Goal: Information Seeking & Learning: Learn about a topic

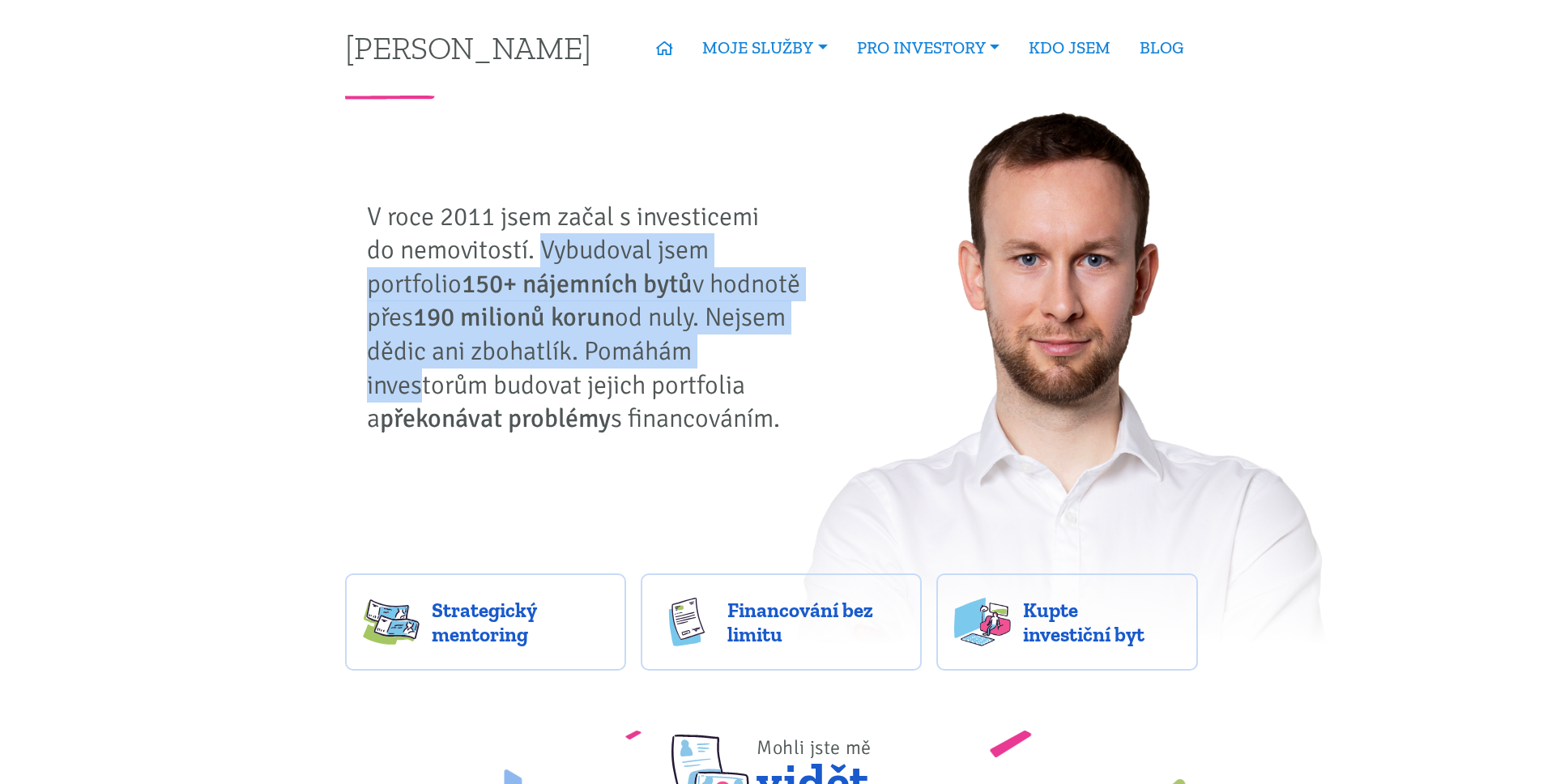
drag, startPoint x: 540, startPoint y: 250, endPoint x: 674, endPoint y: 348, distance: 166.0
click at [674, 348] on p "V roce 2011 jsem začal s investicemi do nemovitostí. Vybudoval jsem portfolio 1…" at bounding box center [590, 318] width 446 height 235
click at [647, 323] on p "V roce 2011 jsem začal s investicemi do nemovitostí. Vybudoval jsem portfolio 1…" at bounding box center [590, 318] width 446 height 235
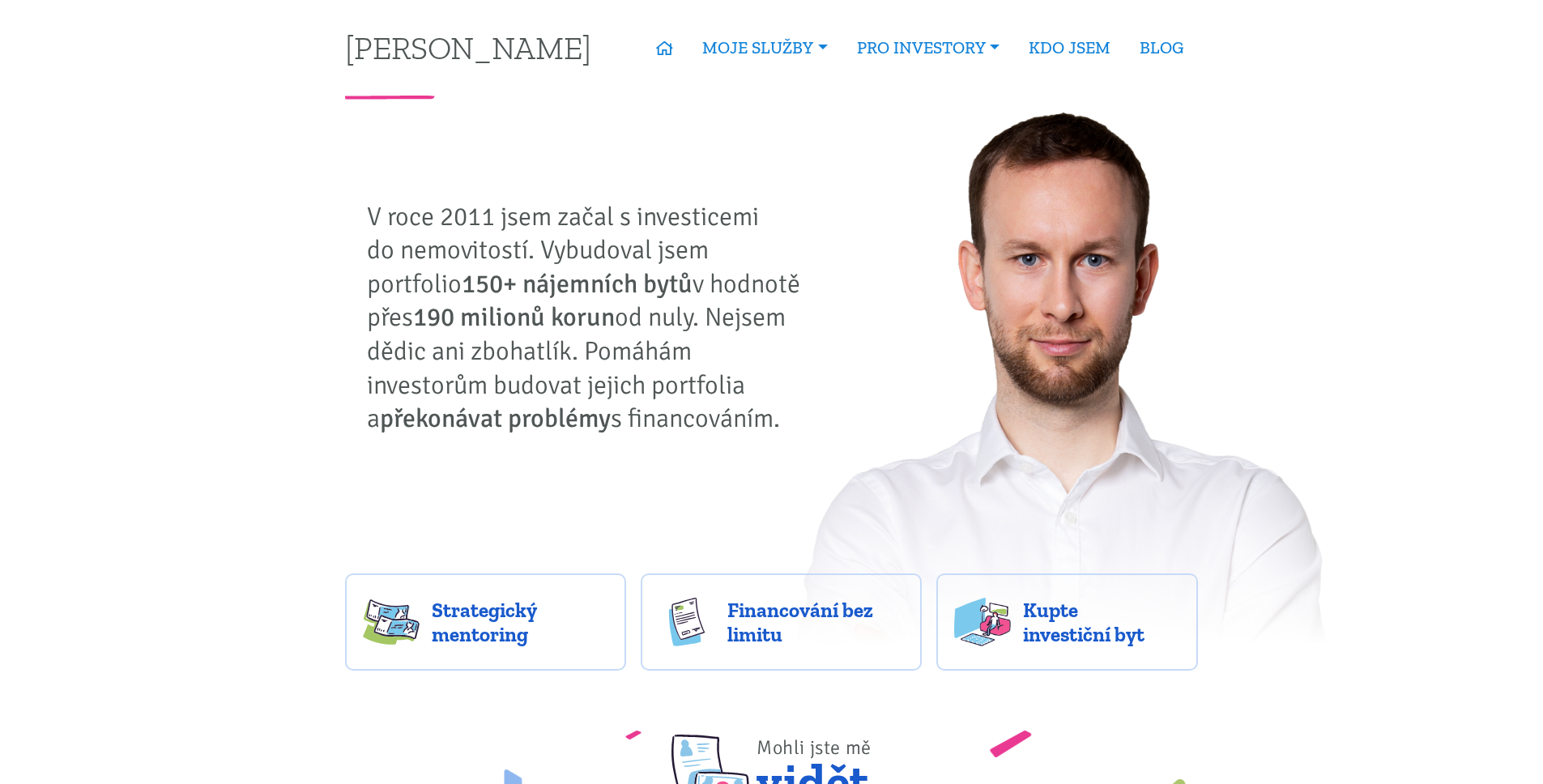
drag, startPoint x: 670, startPoint y: 318, endPoint x: 674, endPoint y: 408, distance: 90.1
click at [674, 408] on p "V roce 2011 jsem začal s investicemi do nemovitostí. Vybudoval jsem portfolio 1…" at bounding box center [590, 318] width 446 height 235
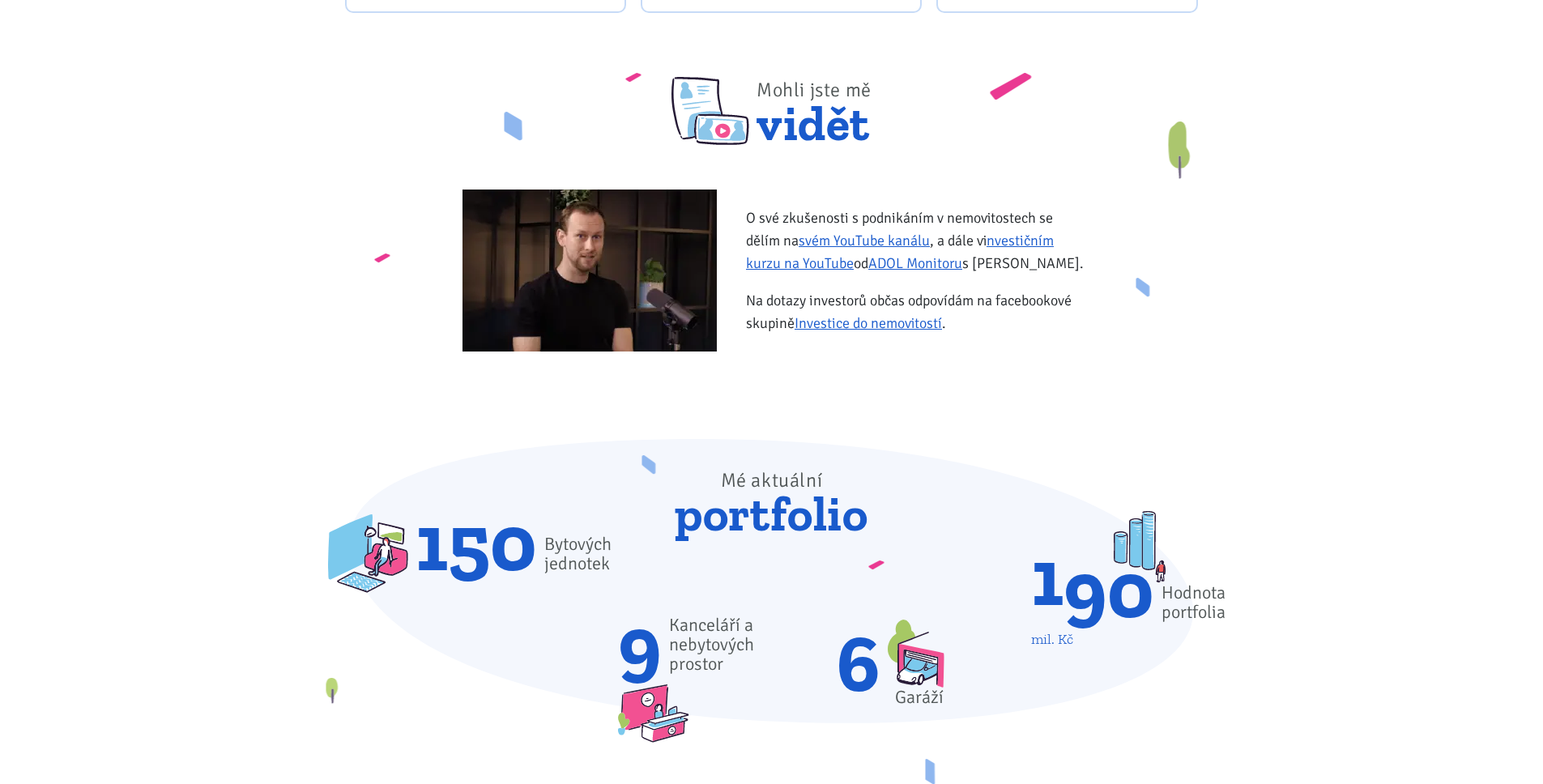
scroll to position [801, 0]
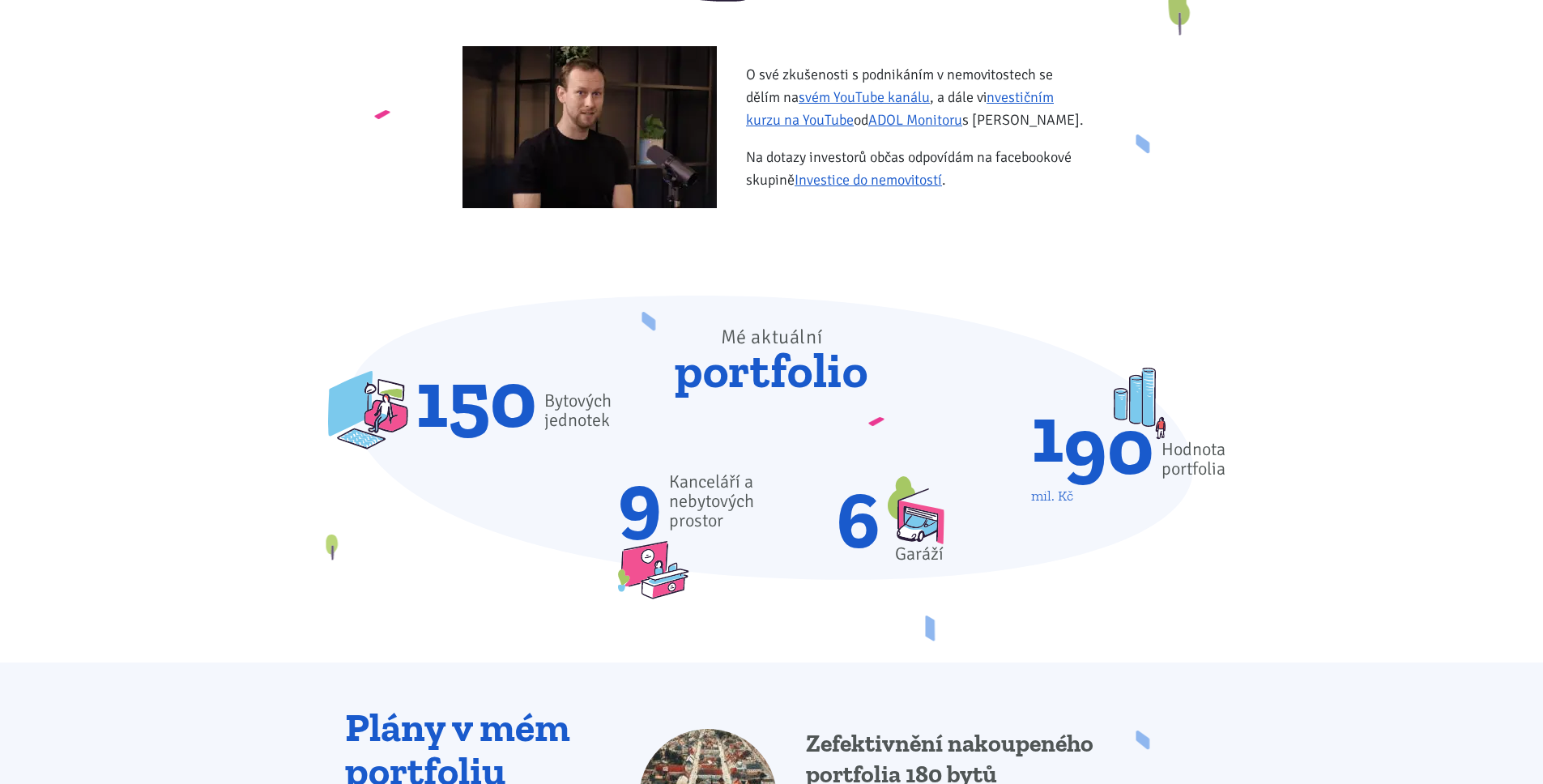
click at [679, 504] on span "Kanceláří a nebytových prostor" at bounding box center [713, 500] width 86 height 58
click at [690, 507] on span "Kanceláří a nebytových prostor" at bounding box center [713, 500] width 86 height 58
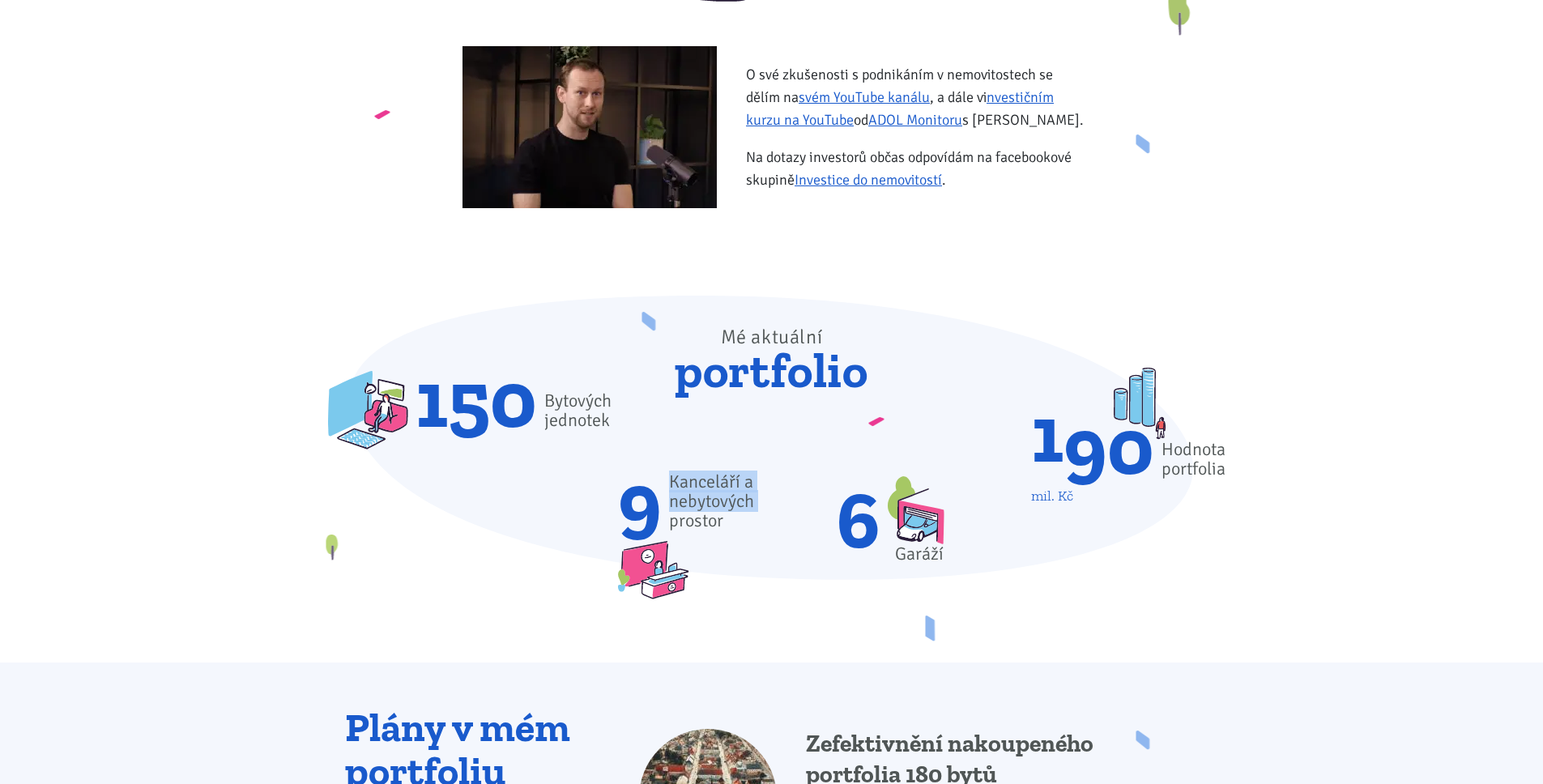
click at [690, 507] on span "Kanceláří a nebytových prostor" at bounding box center [713, 500] width 86 height 58
click at [901, 541] on img at bounding box center [917, 509] width 57 height 68
click at [921, 550] on div "Garáží" at bounding box center [917, 554] width 57 height 20
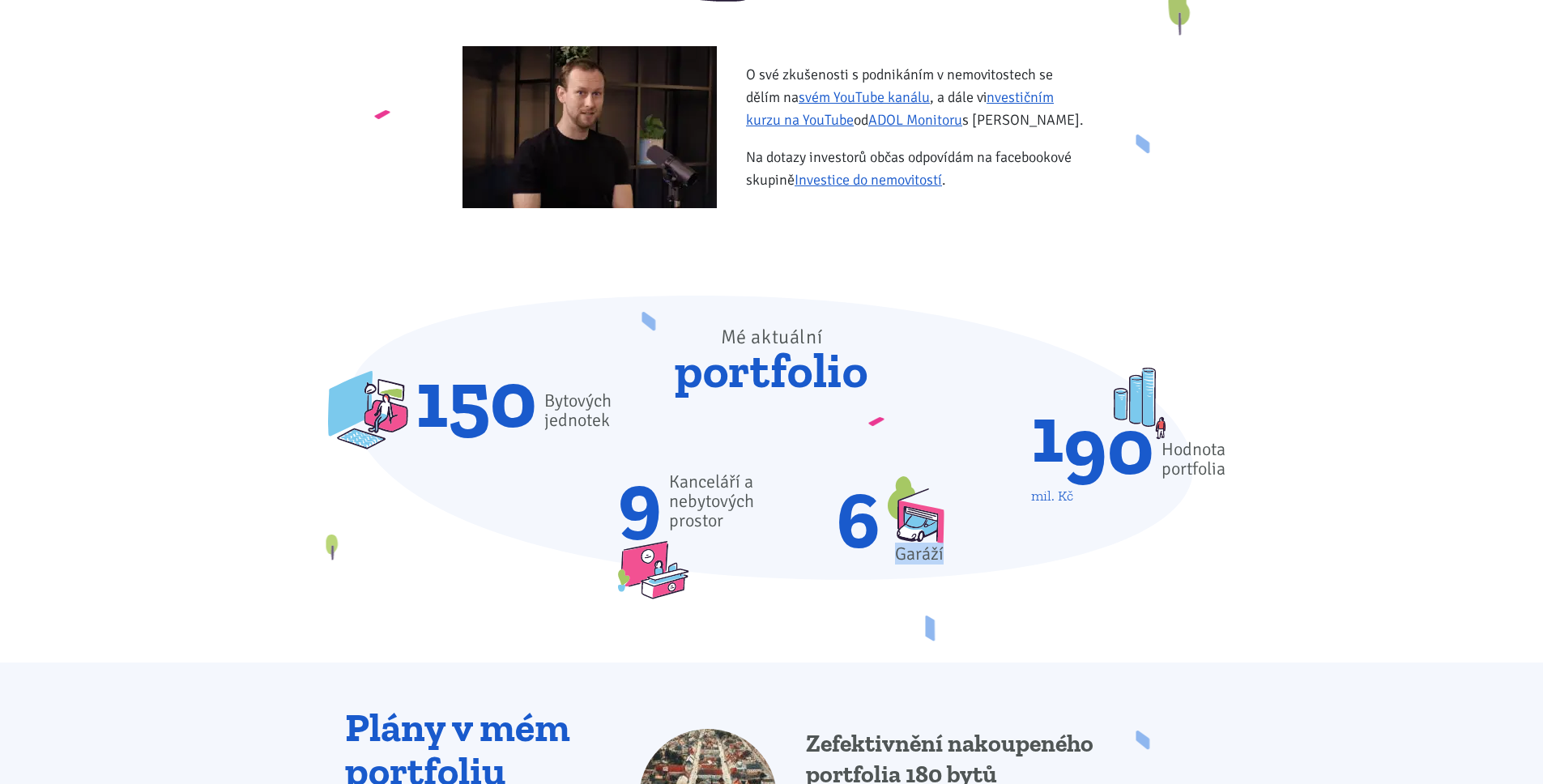
click at [920, 550] on div "Garáží" at bounding box center [917, 554] width 57 height 20
click at [921, 549] on div "Garáží" at bounding box center [917, 554] width 57 height 20
click at [1217, 469] on div "Hodnota portfolia" at bounding box center [1193, 459] width 64 height 39
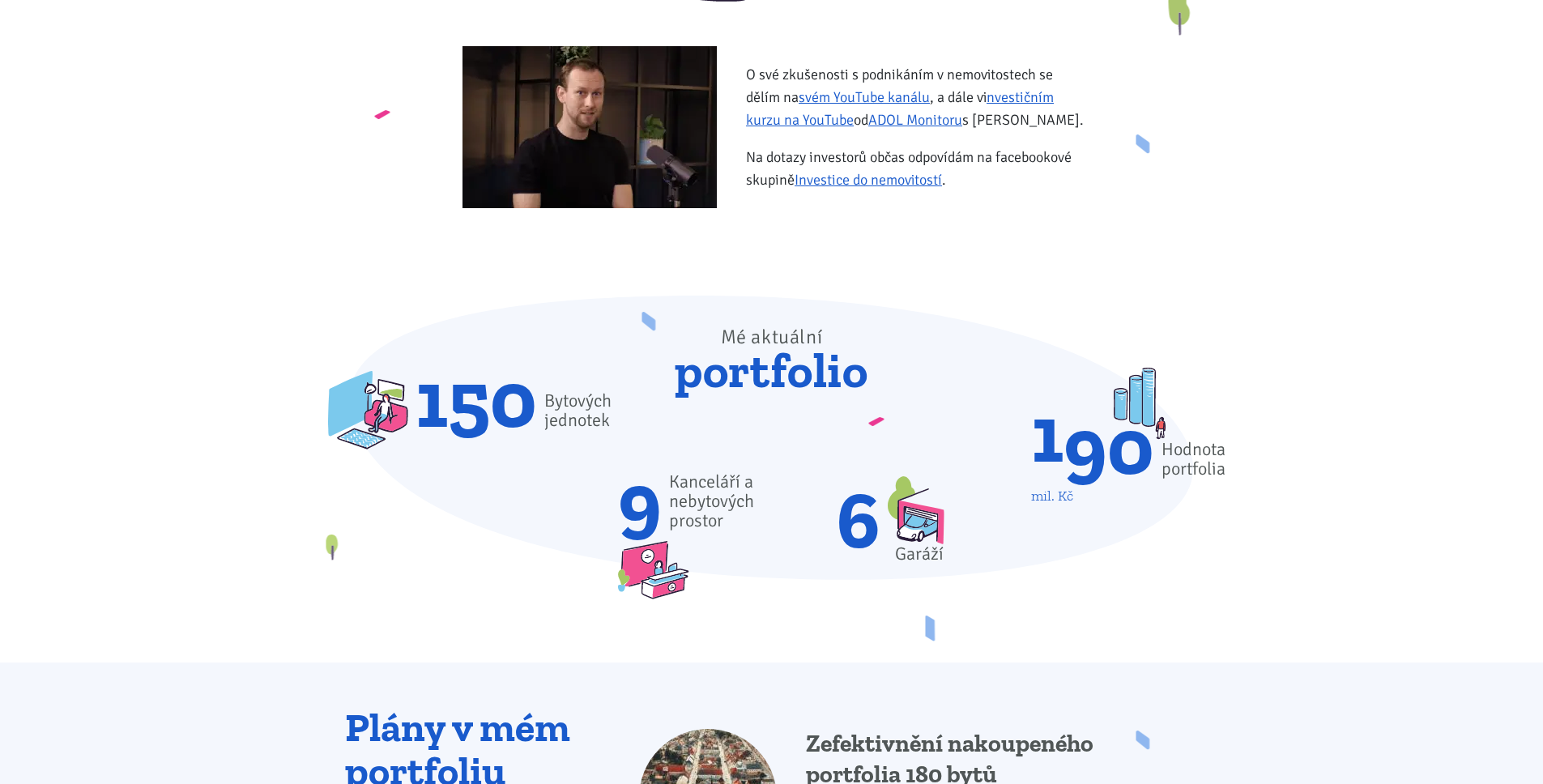
click at [1206, 452] on div "Hodnota portfolia" at bounding box center [1193, 459] width 64 height 39
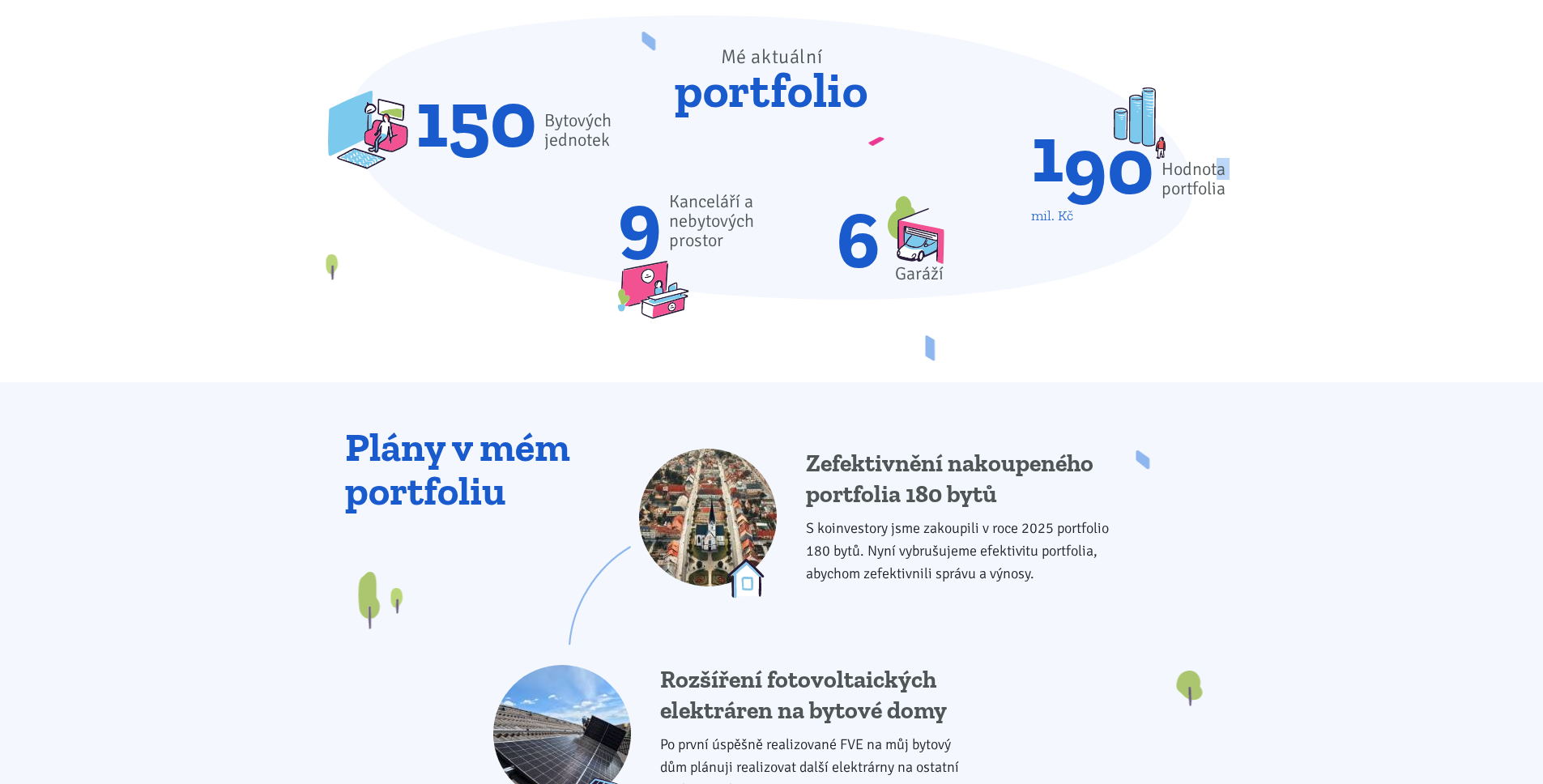
scroll to position [1179, 0]
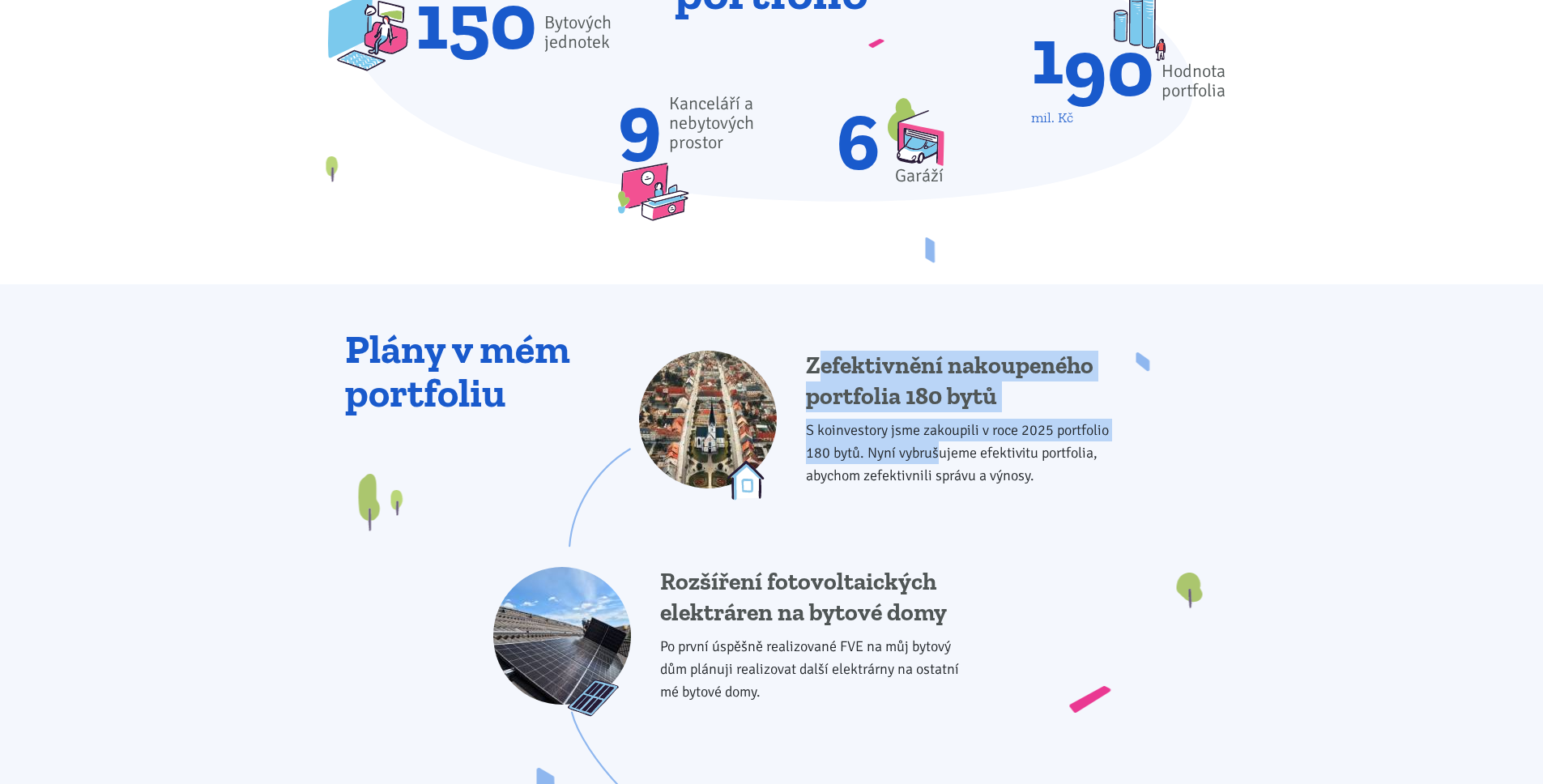
drag, startPoint x: 822, startPoint y: 370, endPoint x: 938, endPoint y: 444, distance: 137.6
click at [936, 444] on div "Zefektivnění nakoupeného portfolia 180 bytů S koinvestory jsme zakoupili v roce…" at bounding box center [965, 426] width 319 height 151
click at [940, 434] on p "S koinvestory jsme zakoupili v roce 2025 portfolio 180 bytů. Nyní vybrušujeme e…" at bounding box center [965, 452] width 319 height 68
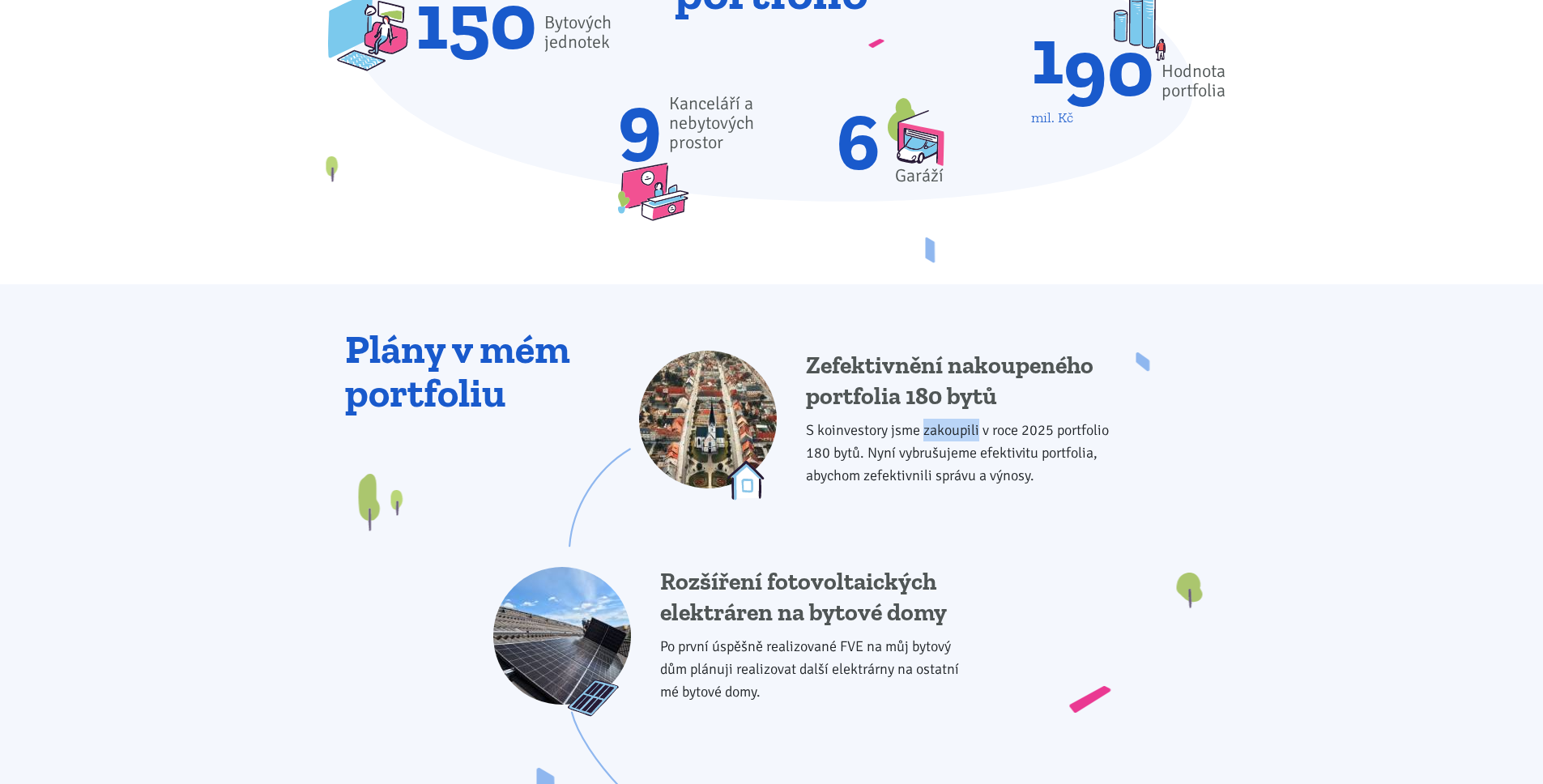
click at [939, 434] on p "S koinvestory jsme zakoupili v roce 2025 portfolio 180 bytů. Nyní vybrušujeme e…" at bounding box center [965, 452] width 319 height 68
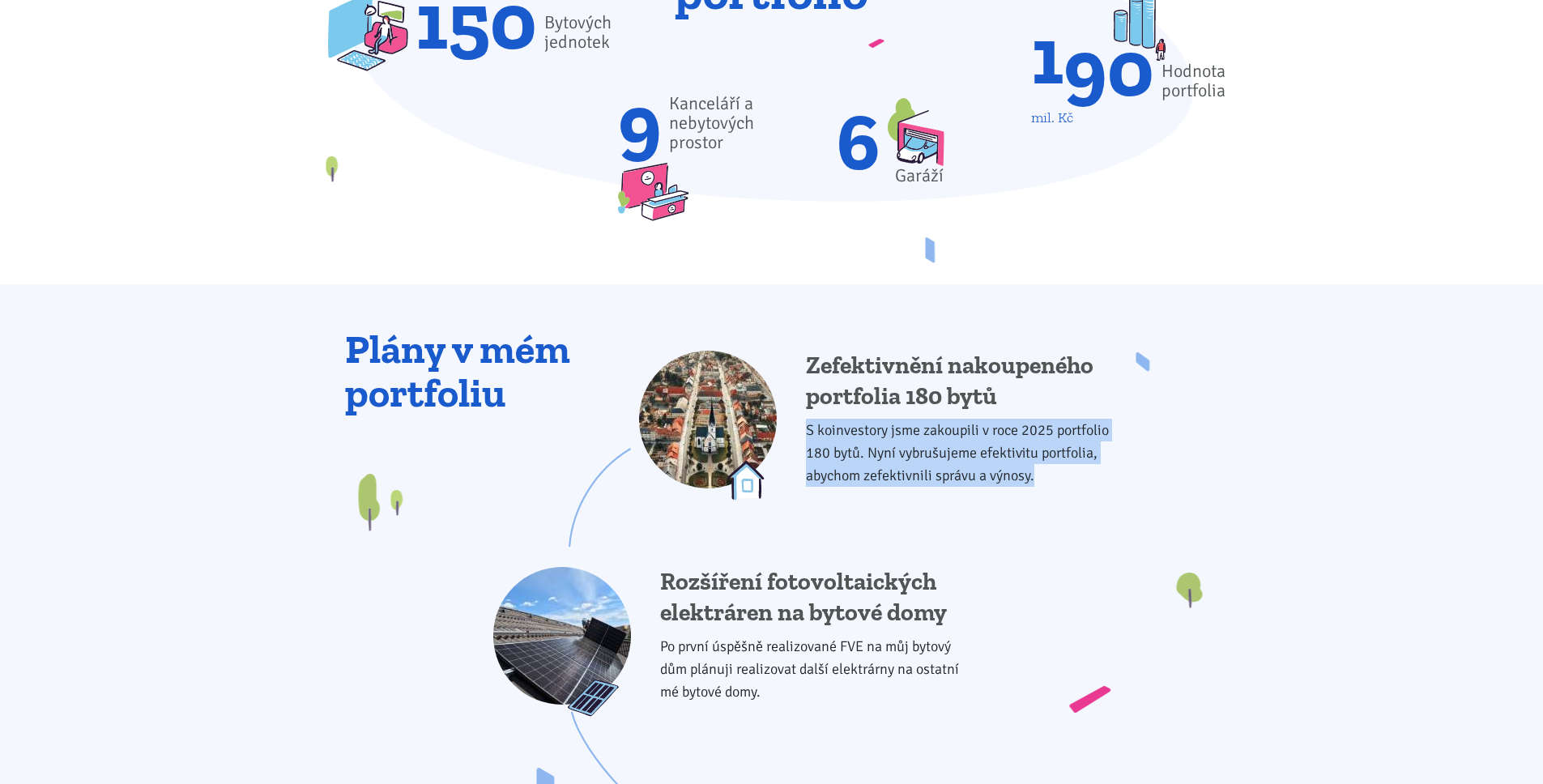
click at [939, 434] on p "S koinvestory jsme zakoupili v roce 2025 portfolio 180 bytů. Nyní vybrušujeme e…" at bounding box center [965, 452] width 319 height 68
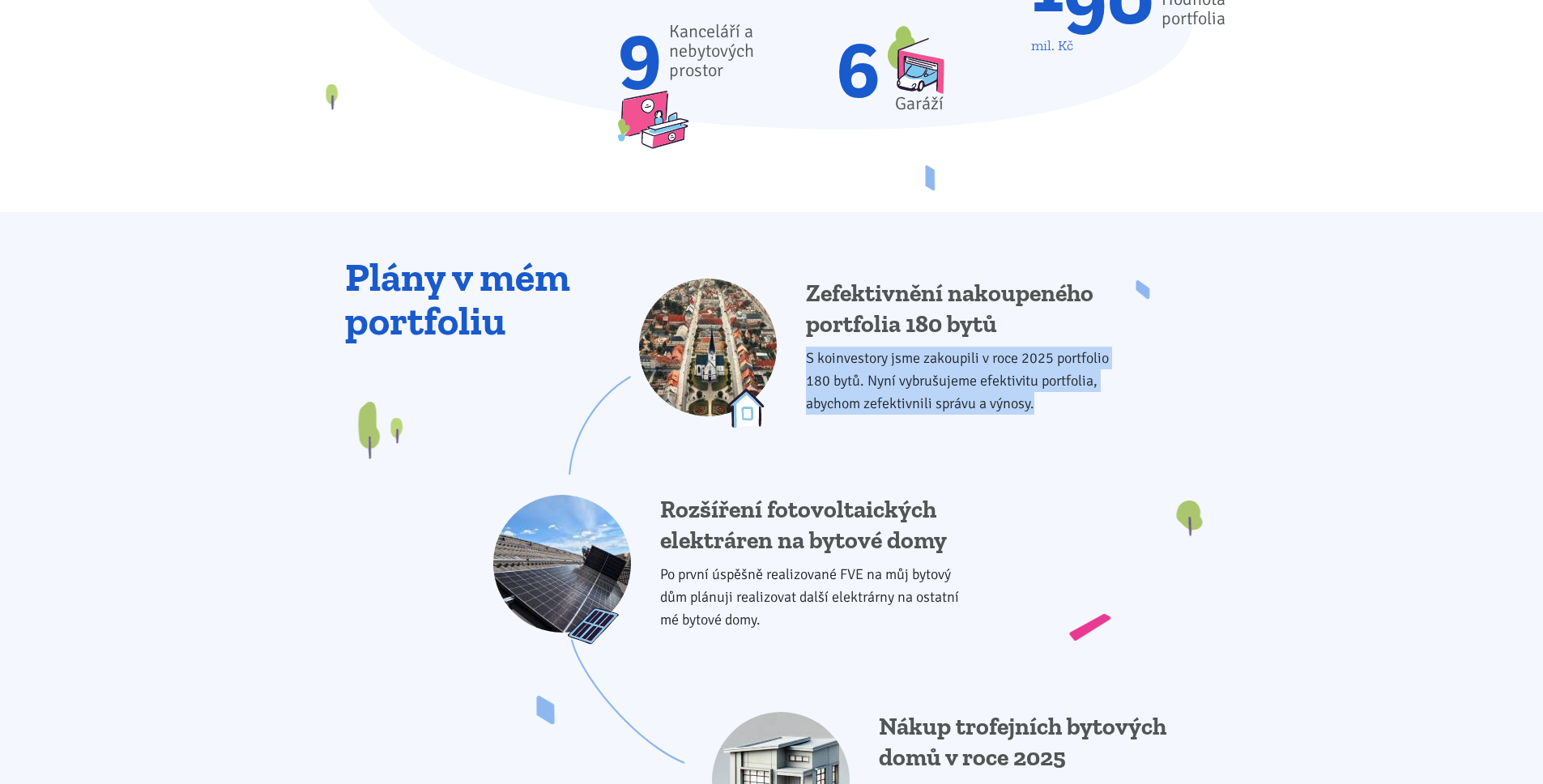
scroll to position [1278, 0]
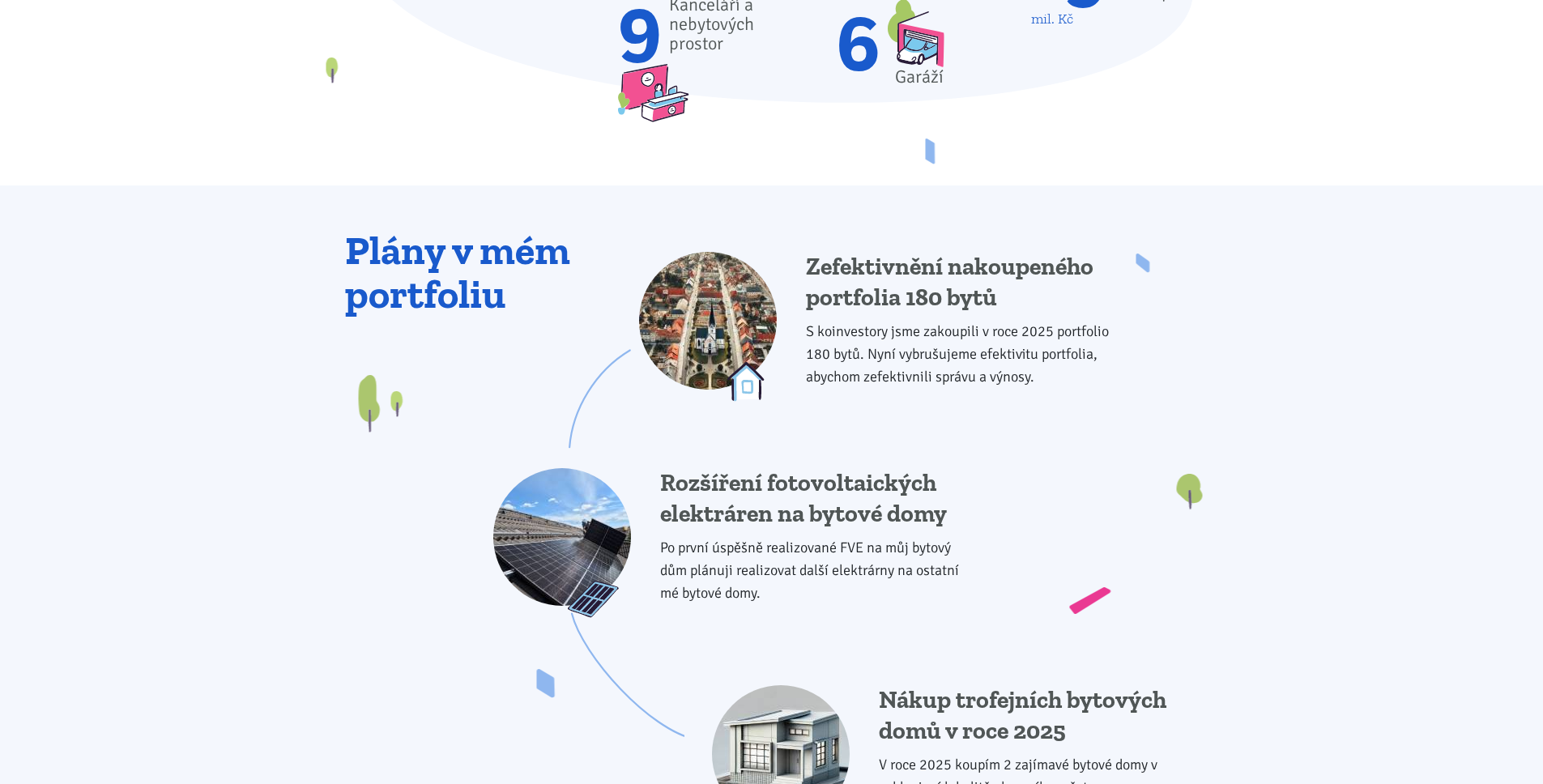
click at [741, 549] on p "Po první úspěšně realizované FVE na můj bytový dům plánuji realizovat další ele…" at bounding box center [820, 569] width 319 height 68
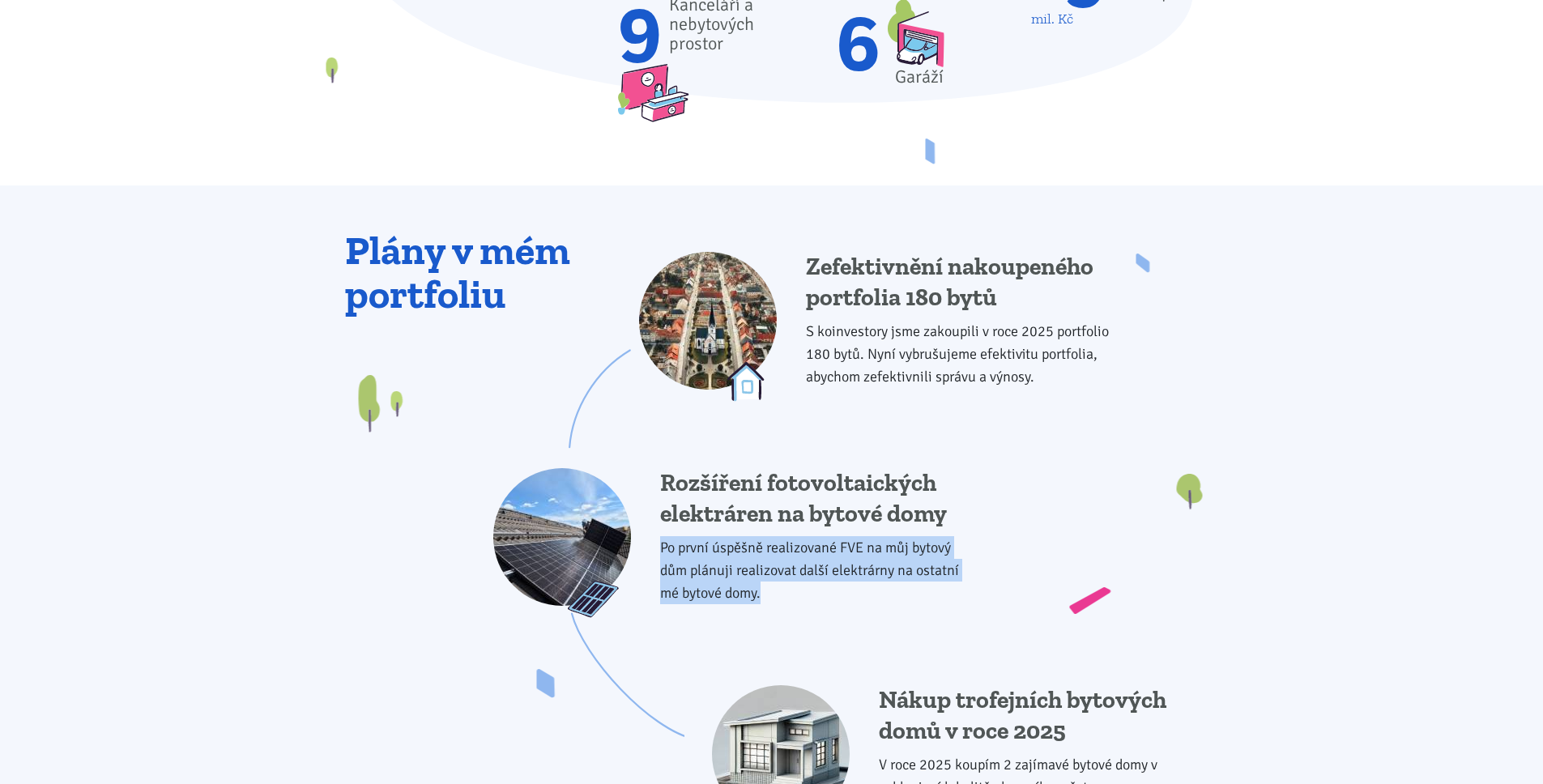
click at [741, 549] on p "Po první úspěšně realizované FVE na můj bytový dům plánuji realizovat další ele…" at bounding box center [820, 569] width 319 height 68
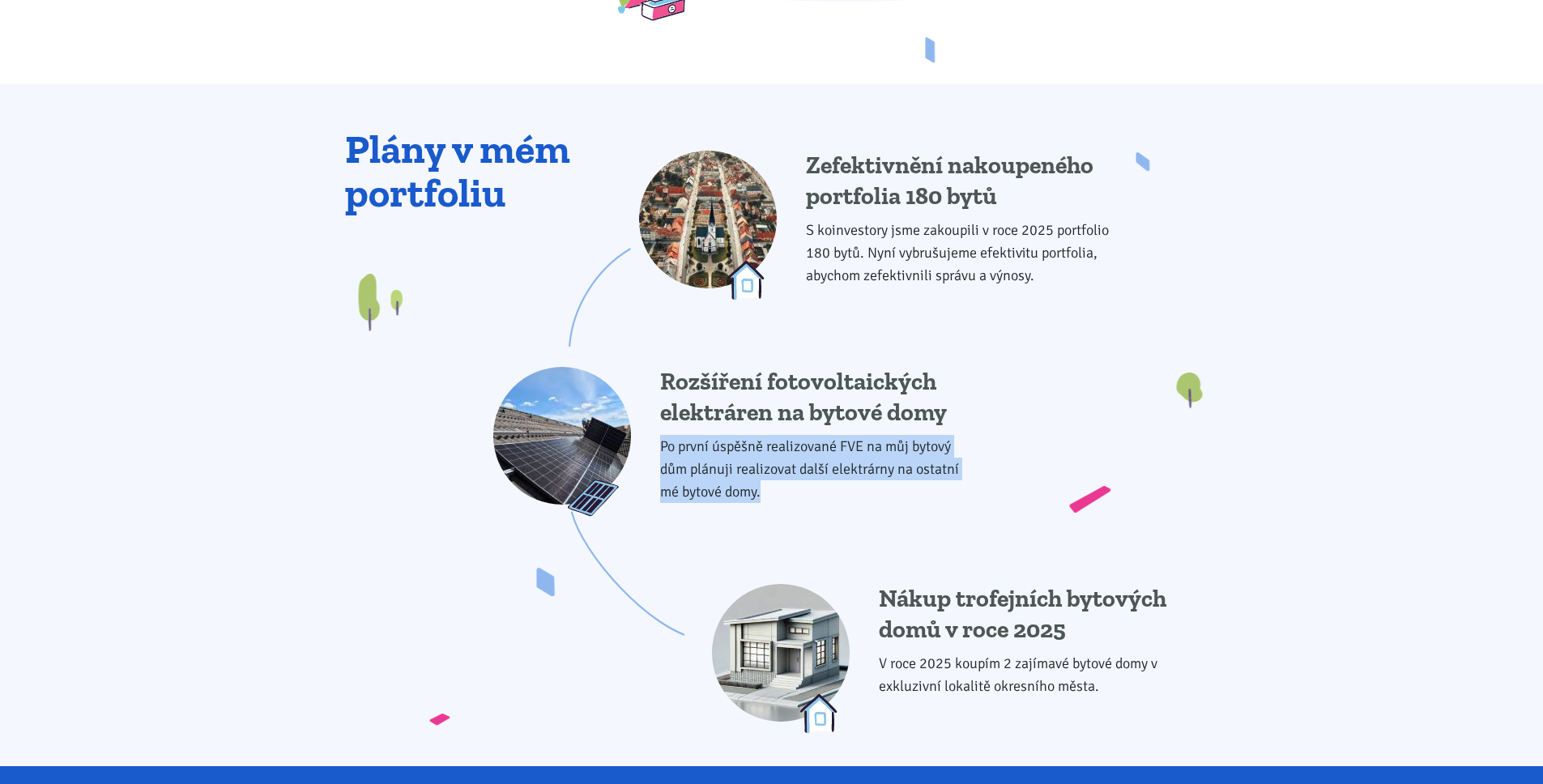
scroll to position [1451, 0]
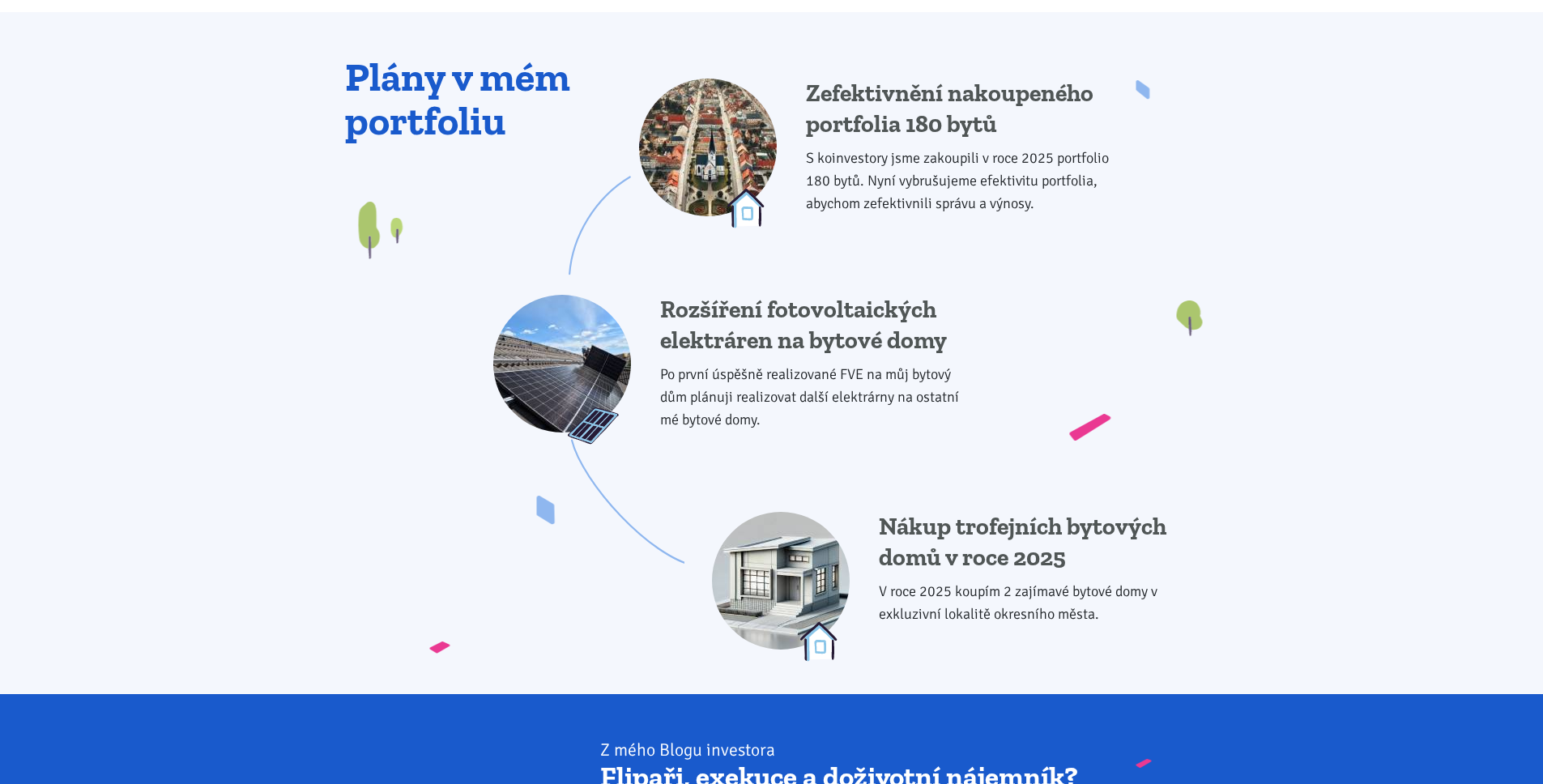
click at [1019, 531] on h4 "Nákup trofejních bytových domů v roce 2025" at bounding box center [1038, 543] width 319 height 61
click at [879, 596] on p "V roce 2025 koupím 2 zajímavé bytové domy v exkluzivní lokalitě okresního města." at bounding box center [1038, 602] width 319 height 45
drag, startPoint x: 879, startPoint y: 596, endPoint x: 1105, endPoint y: 618, distance: 227.1
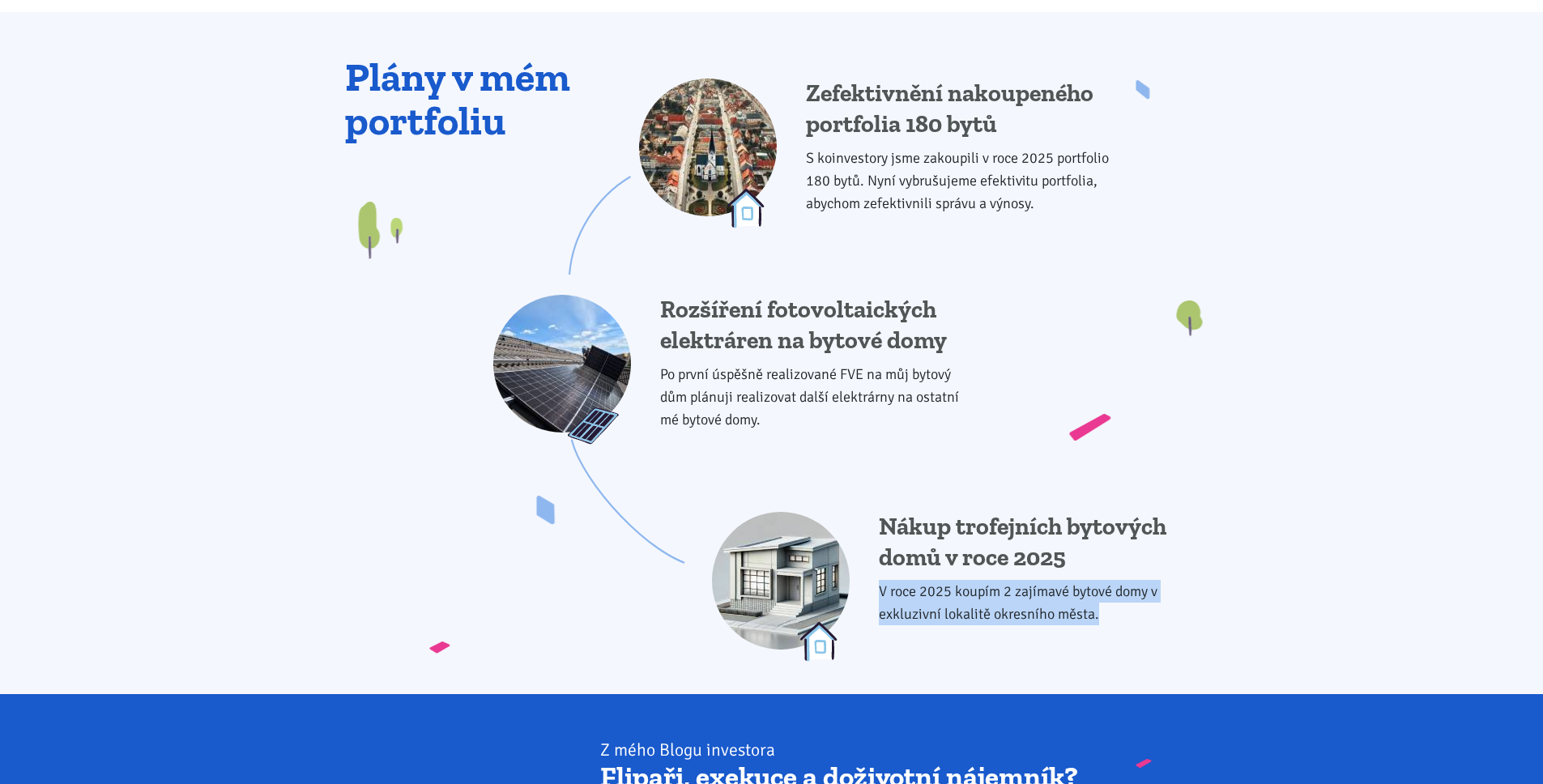
click at [1105, 618] on p "V roce 2025 koupím 2 zajímavé bytové domy v exkluzivní lokalitě okresního města." at bounding box center [1038, 602] width 319 height 45
click at [1103, 618] on p "V roce 2025 koupím 2 zajímavé bytové domy v exkluzivní lokalitě okresního města." at bounding box center [1038, 602] width 319 height 45
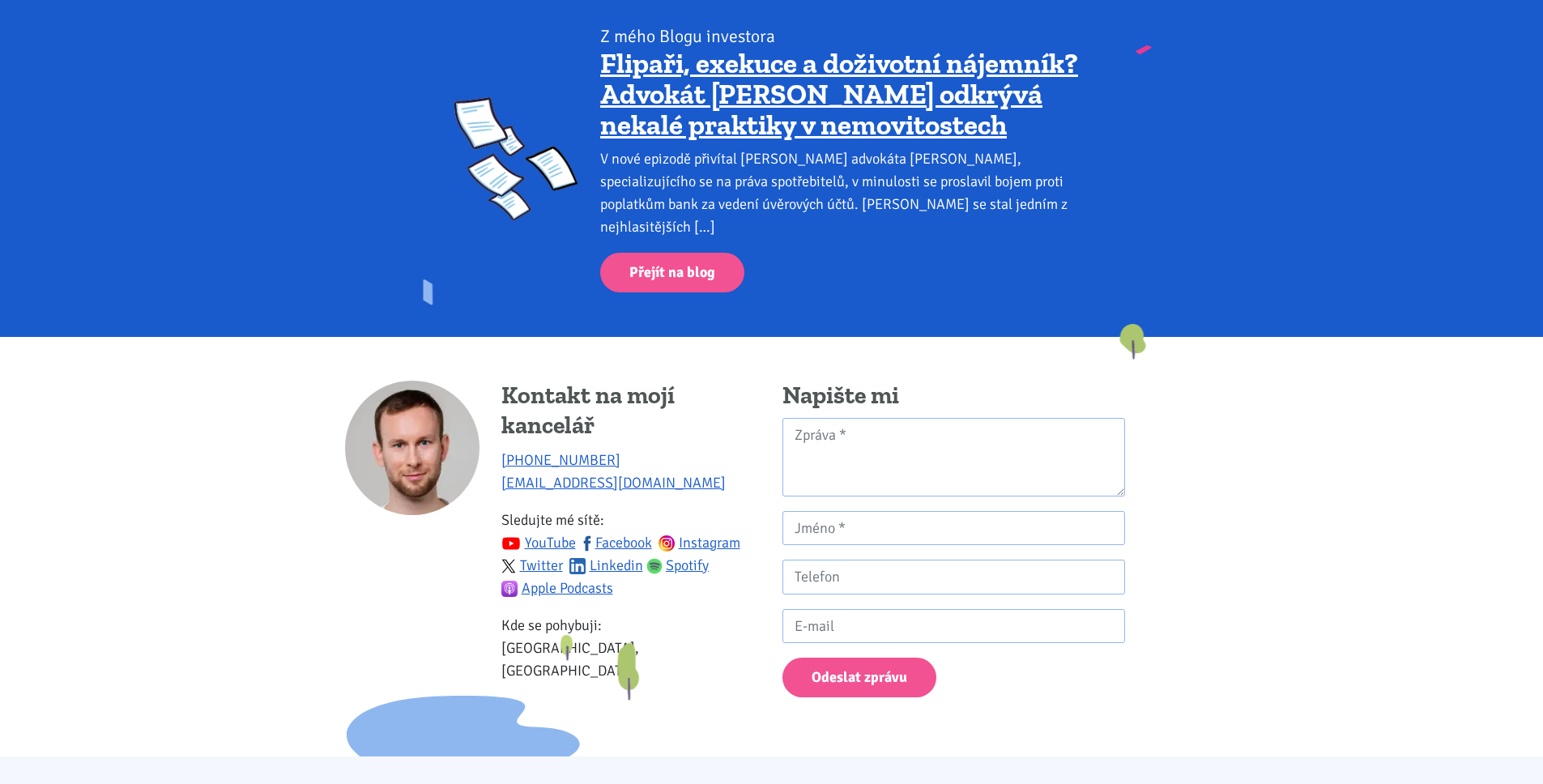
scroll to position [2181, 0]
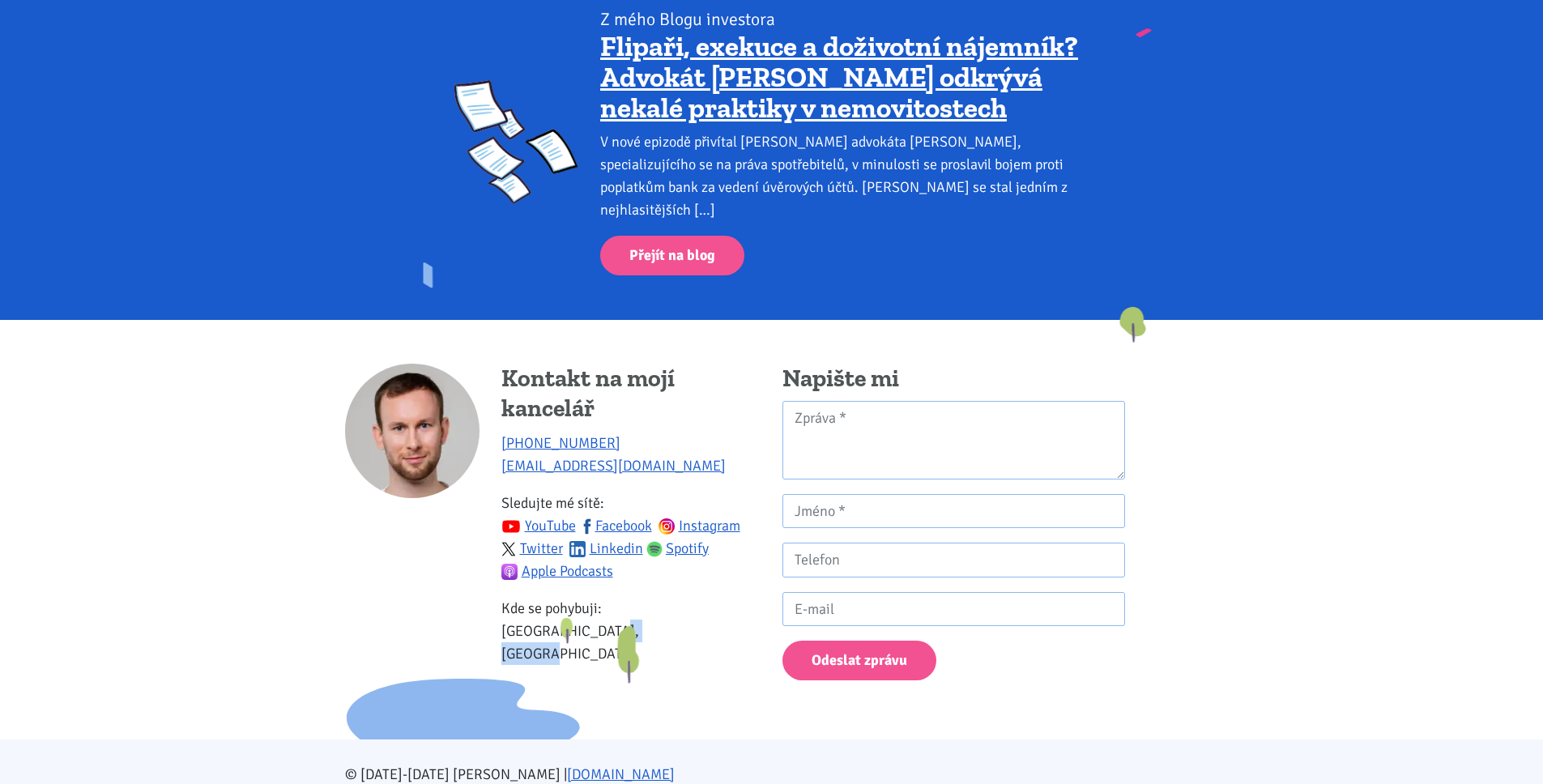
drag, startPoint x: 559, startPoint y: 610, endPoint x: 666, endPoint y: 612, distance: 107.0
click at [665, 611] on p "Kde se pohybuji: Ústecký kraj, [GEOGRAPHIC_DATA]" at bounding box center [631, 630] width 259 height 68
click at [666, 612] on p "Kde se pohybuji: Ústecký kraj, [GEOGRAPHIC_DATA]" at bounding box center [631, 630] width 259 height 68
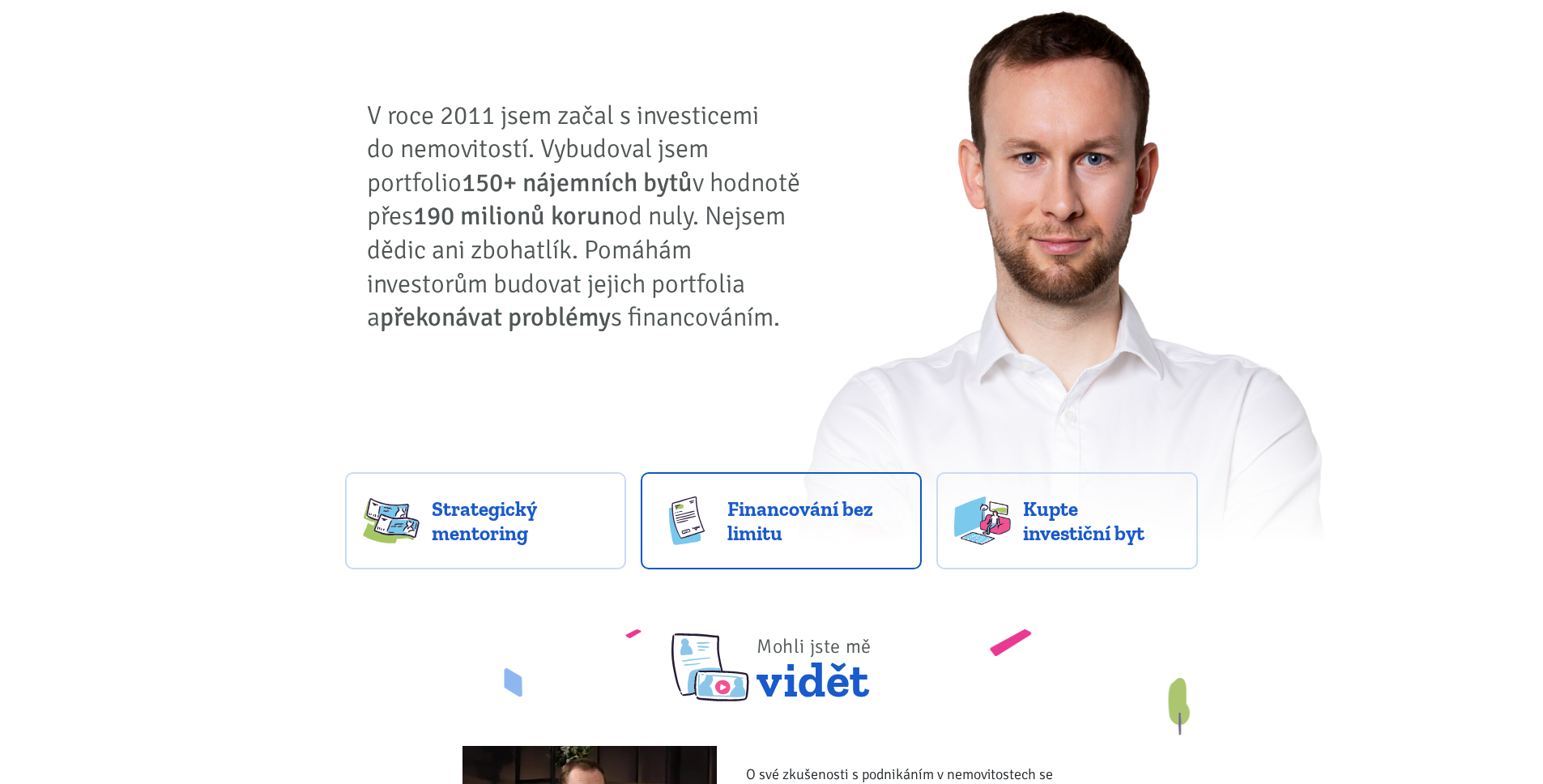
scroll to position [0, 0]
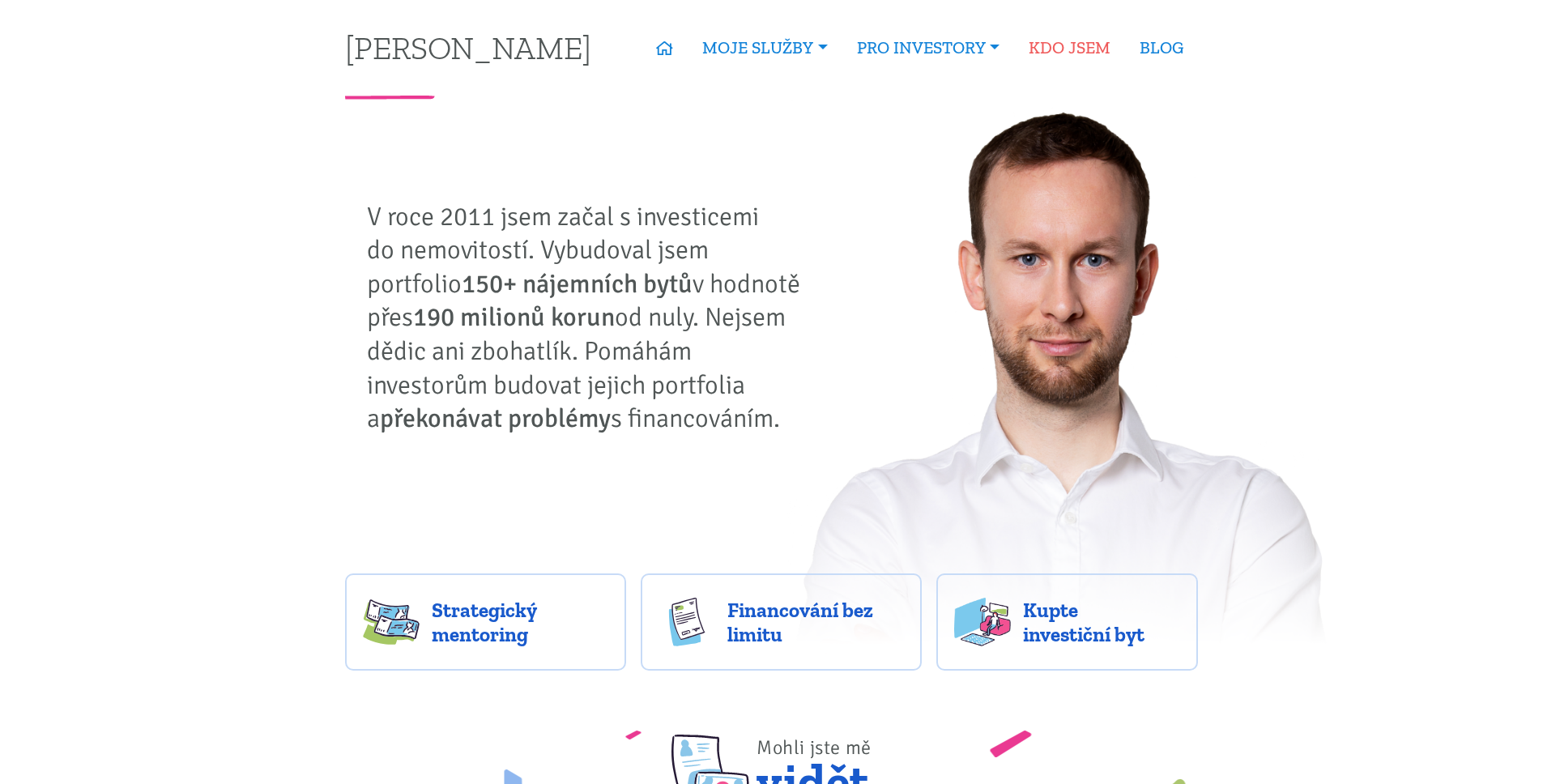
click at [1043, 49] on link "KDO JSEM" at bounding box center [1069, 48] width 111 height 37
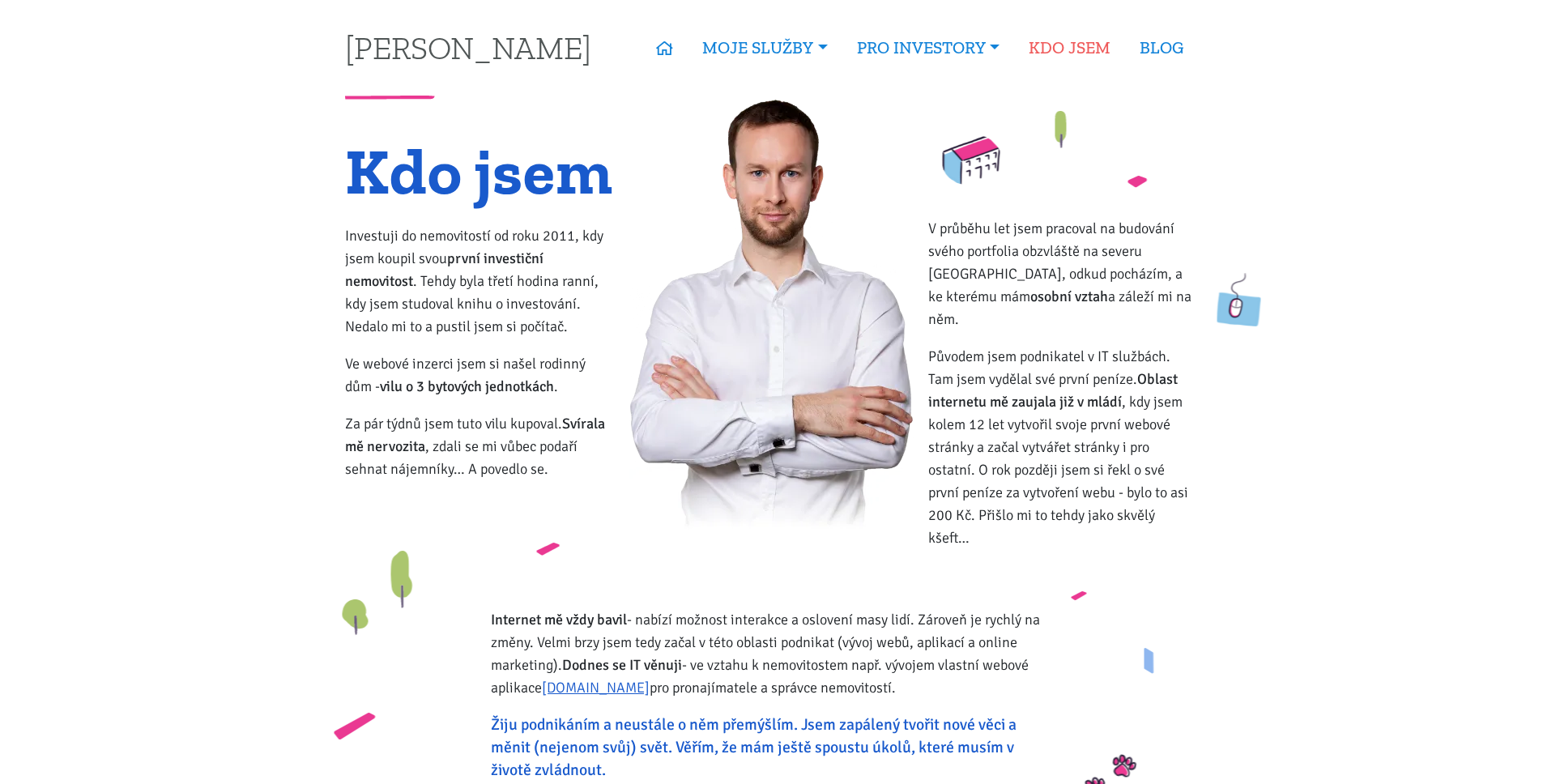
click at [1052, 53] on link "KDO JSEM" at bounding box center [1069, 48] width 111 height 37
click at [1151, 47] on link "BLOG" at bounding box center [1161, 48] width 73 height 37
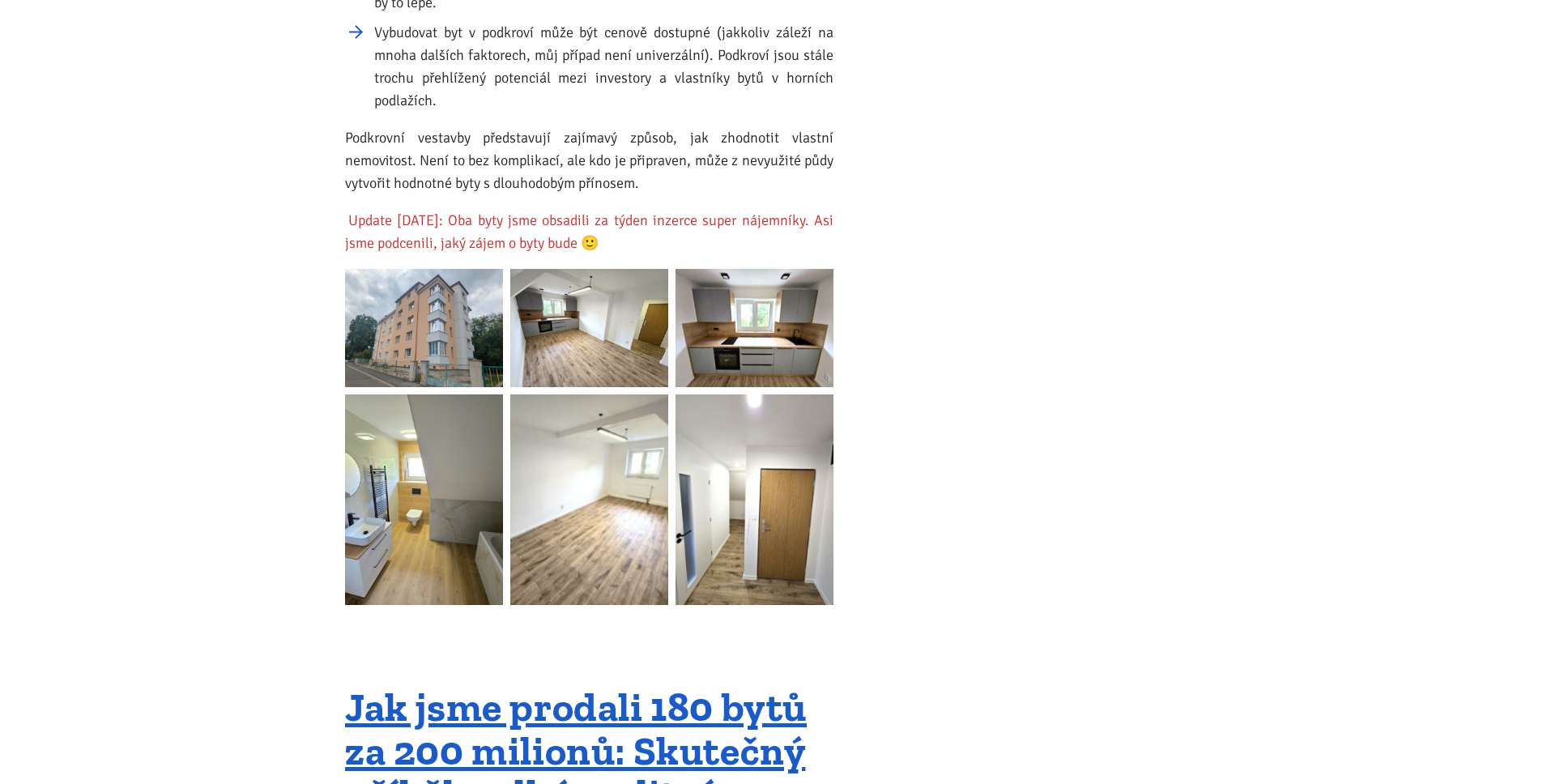
scroll to position [3714, 0]
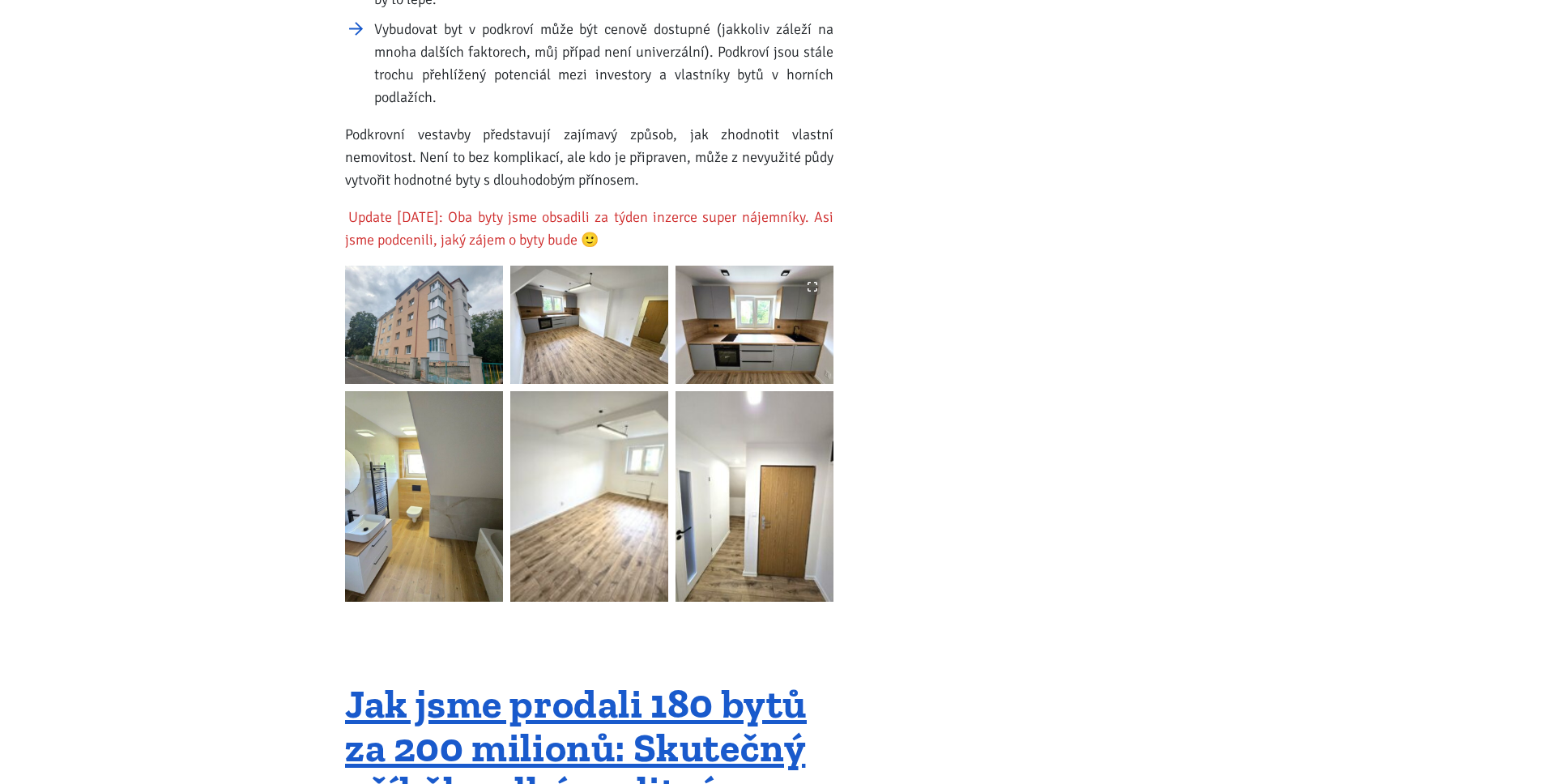
click at [770, 266] on img at bounding box center [754, 325] width 158 height 118
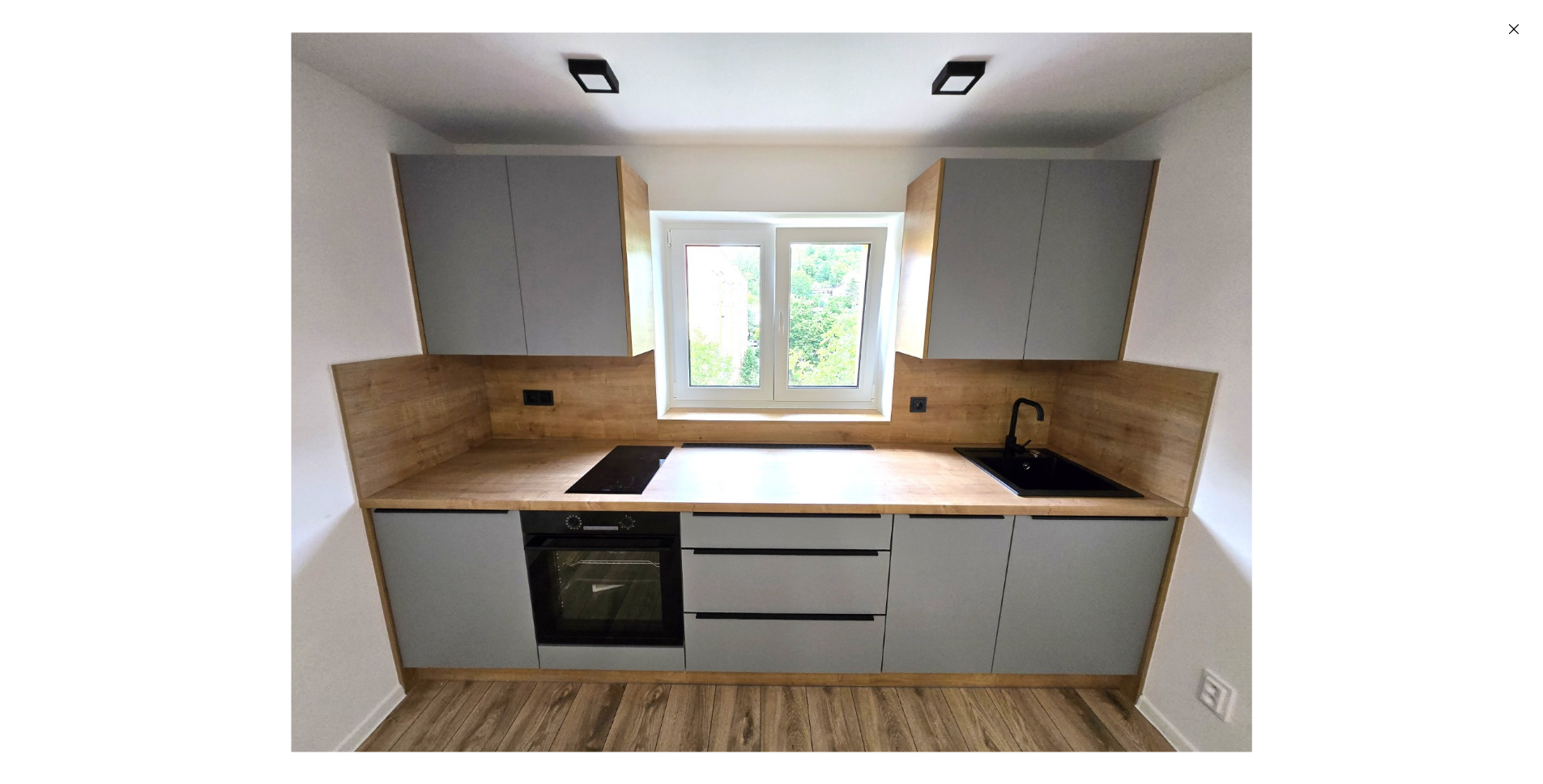
click at [1213, 277] on img "Enlarged image" at bounding box center [771, 392] width 961 height 719
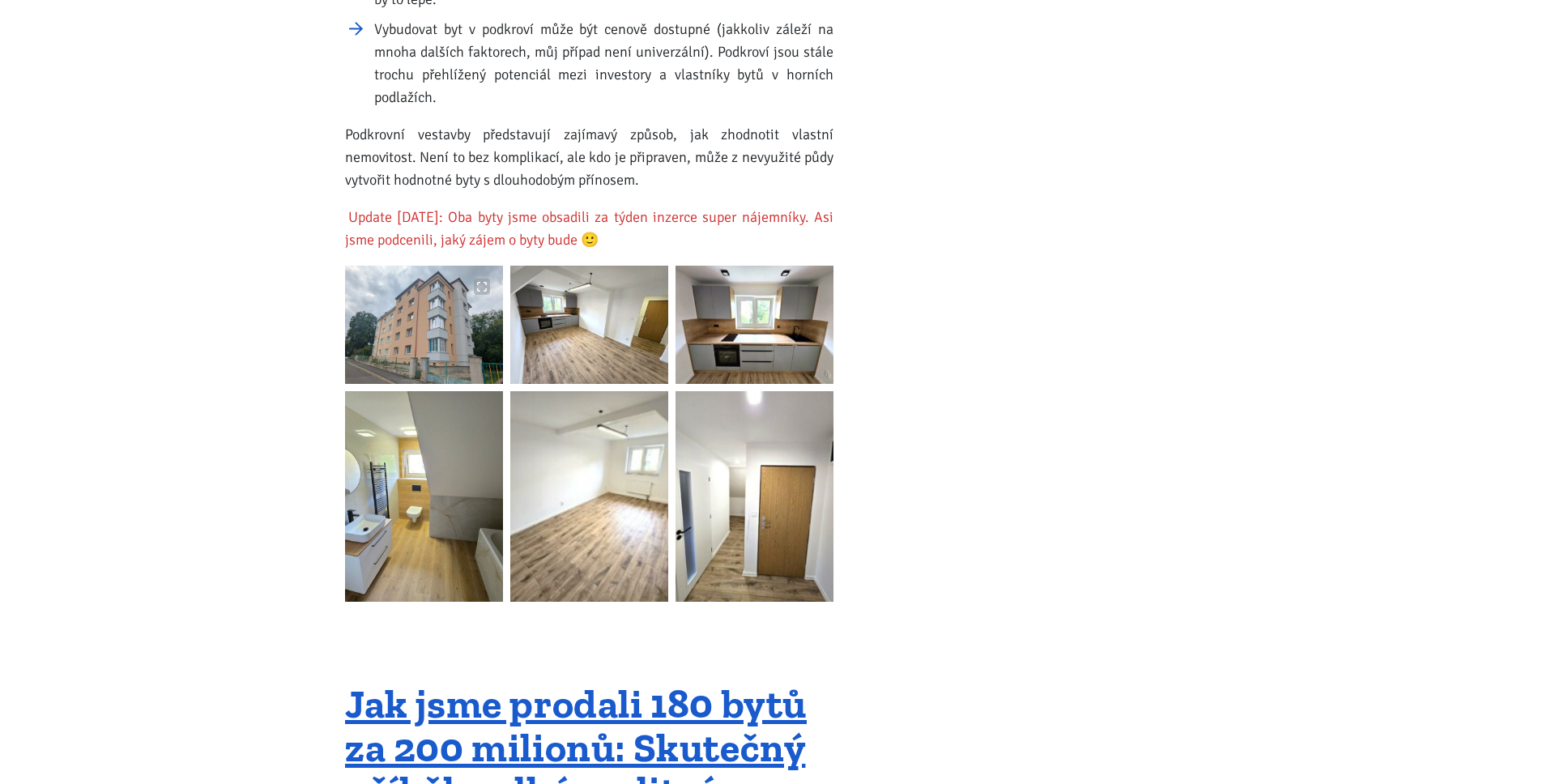
click at [439, 292] on img at bounding box center [424, 325] width 158 height 118
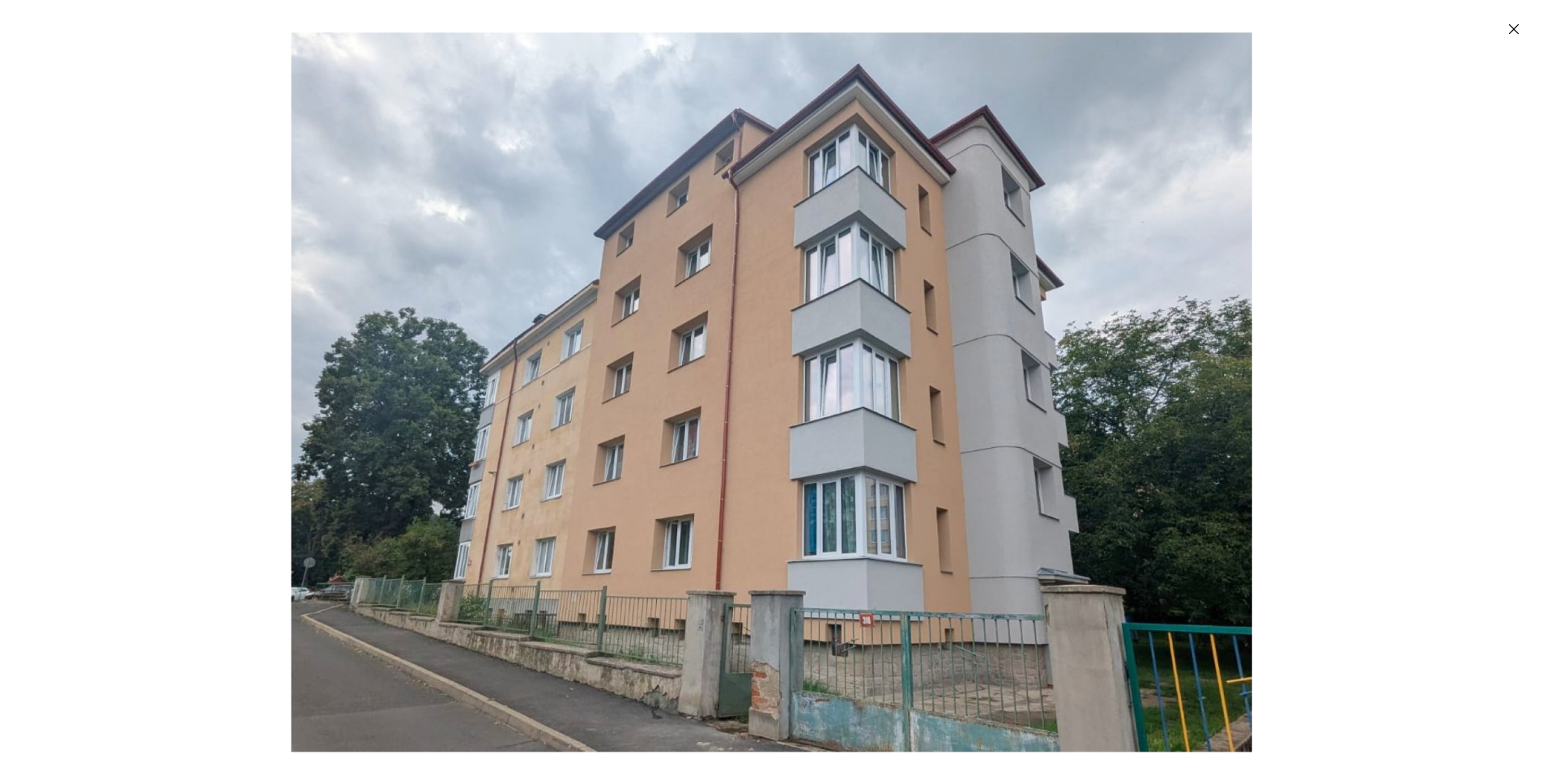
click at [1265, 316] on div "Enlarged image" at bounding box center [772, 392] width 1543 height 784
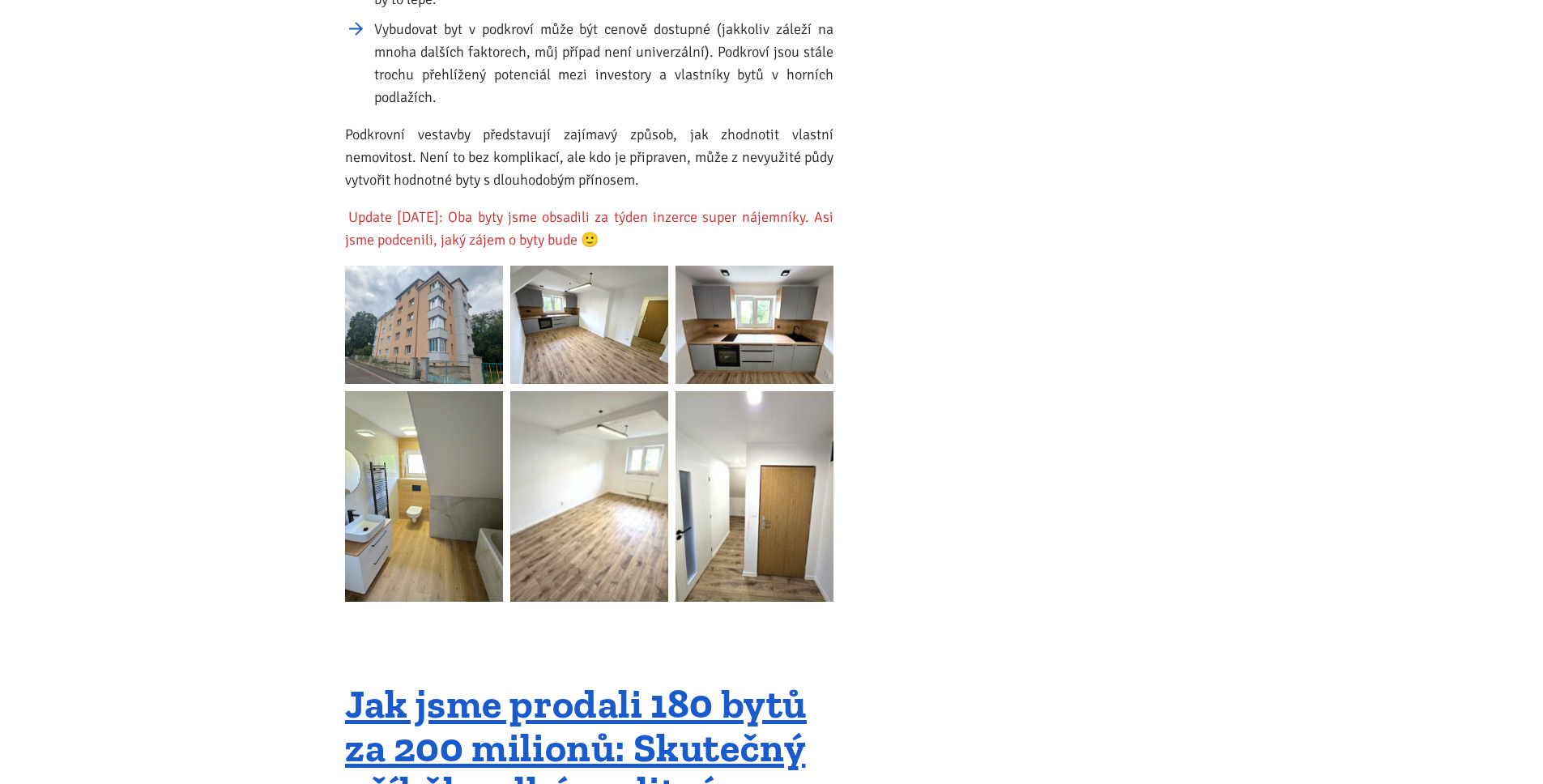
click at [507, 205] on mark "Update 7.8.2025: Oba byty jsme obsadili za týden inzerce super nájemníky. Asi j…" at bounding box center [590, 228] width 489 height 46
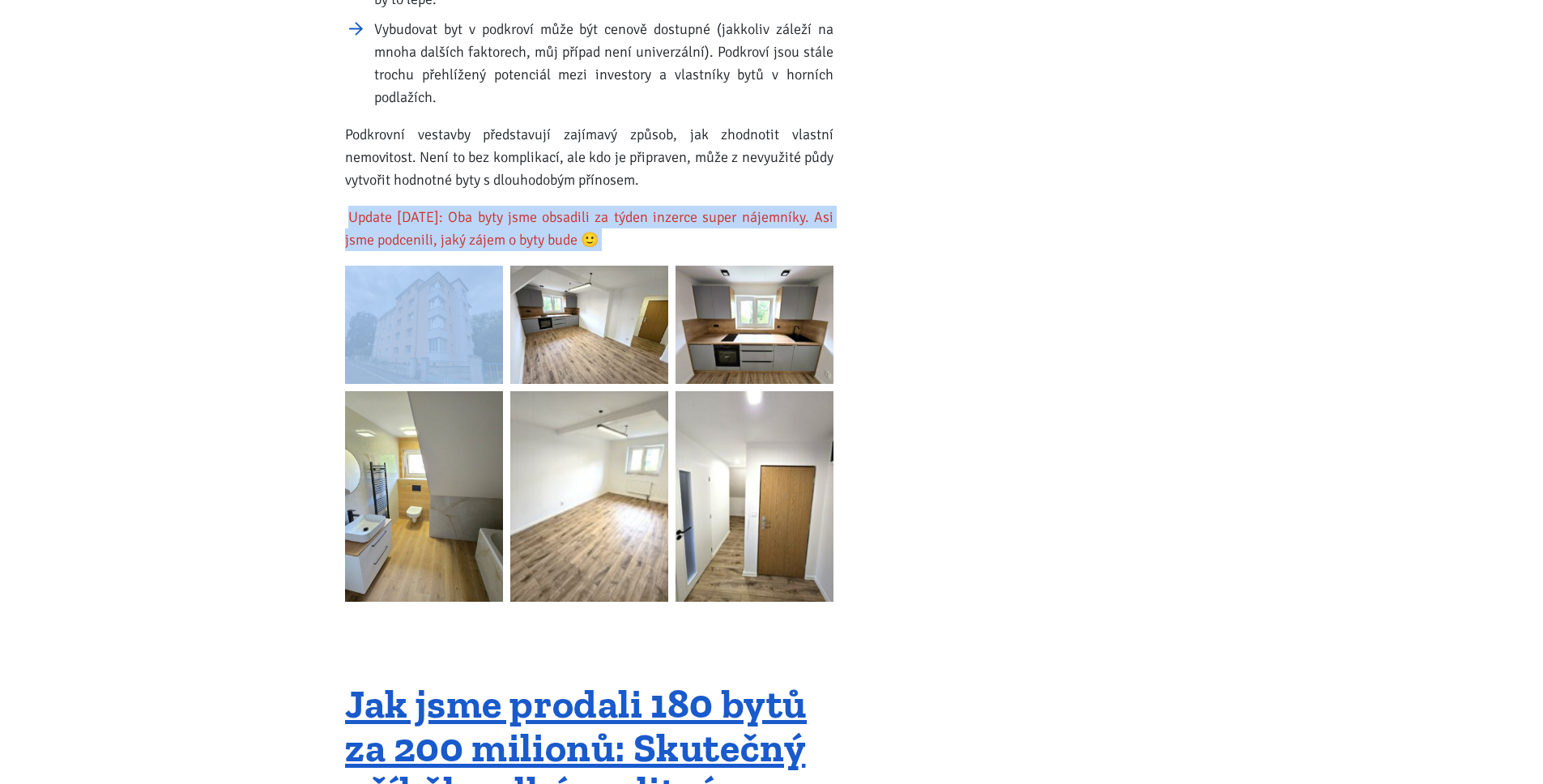
click at [507, 205] on mark "Update 7.8.2025: Oba byty jsme obsadili za týden inzerce super nájemníky. Asi j…" at bounding box center [590, 228] width 489 height 46
click at [479, 464] on img at bounding box center [424, 497] width 158 height 211
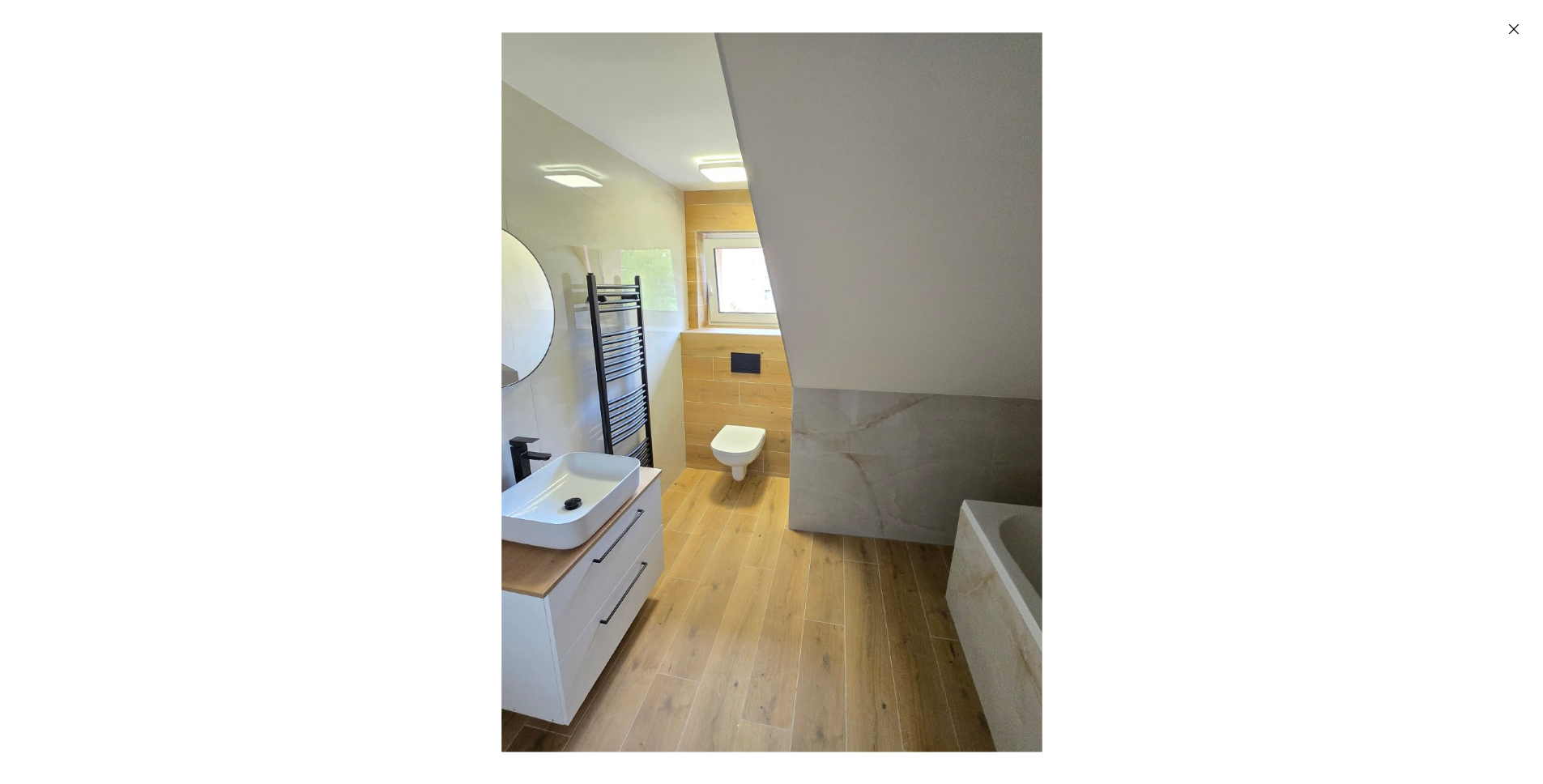
drag, startPoint x: 1212, startPoint y: 311, endPoint x: 1177, endPoint y: 318, distance: 35.7
click at [1211, 311] on div "Enlarged image" at bounding box center [772, 392] width 1543 height 784
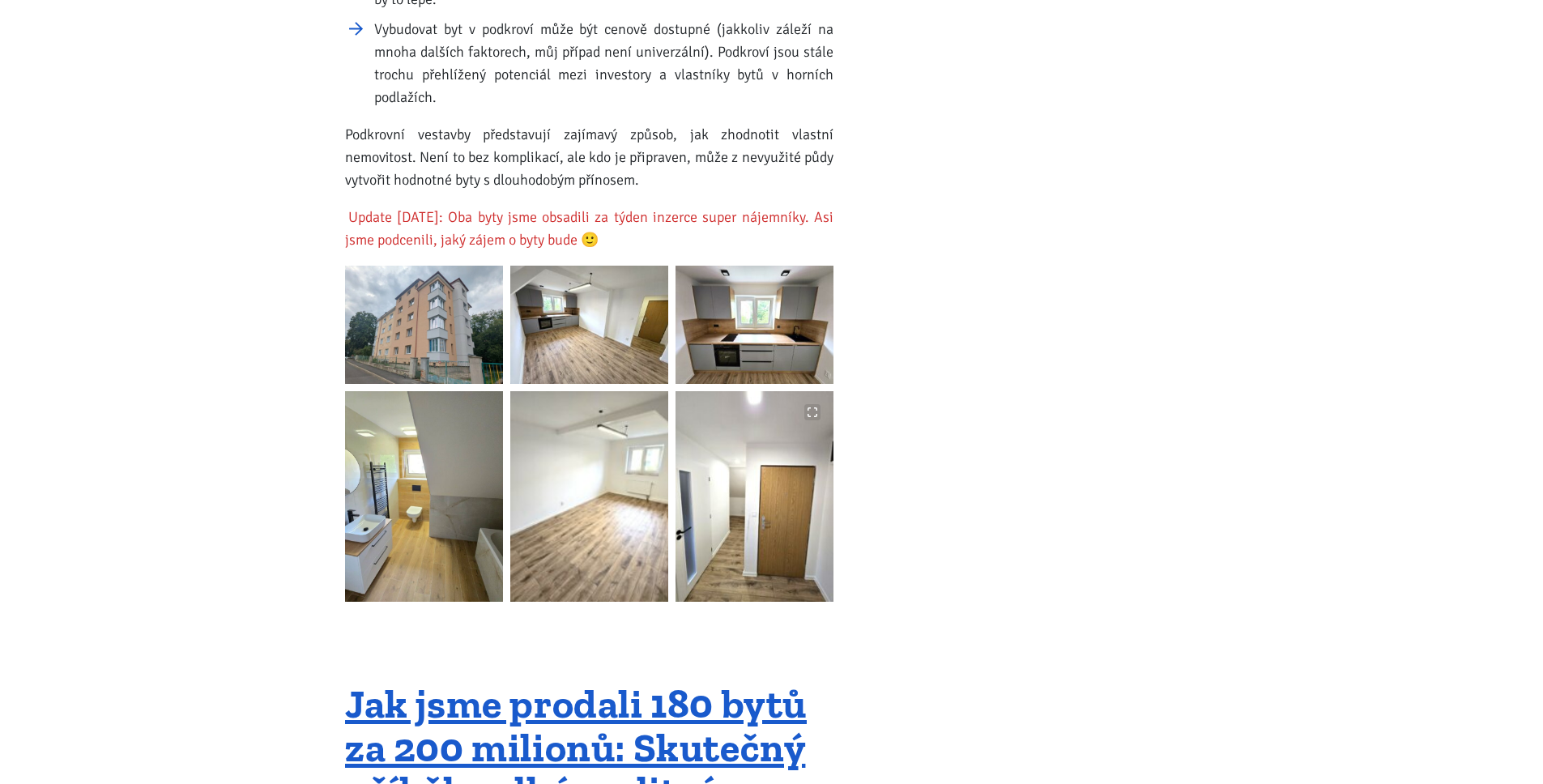
click at [722, 434] on img at bounding box center [754, 497] width 158 height 211
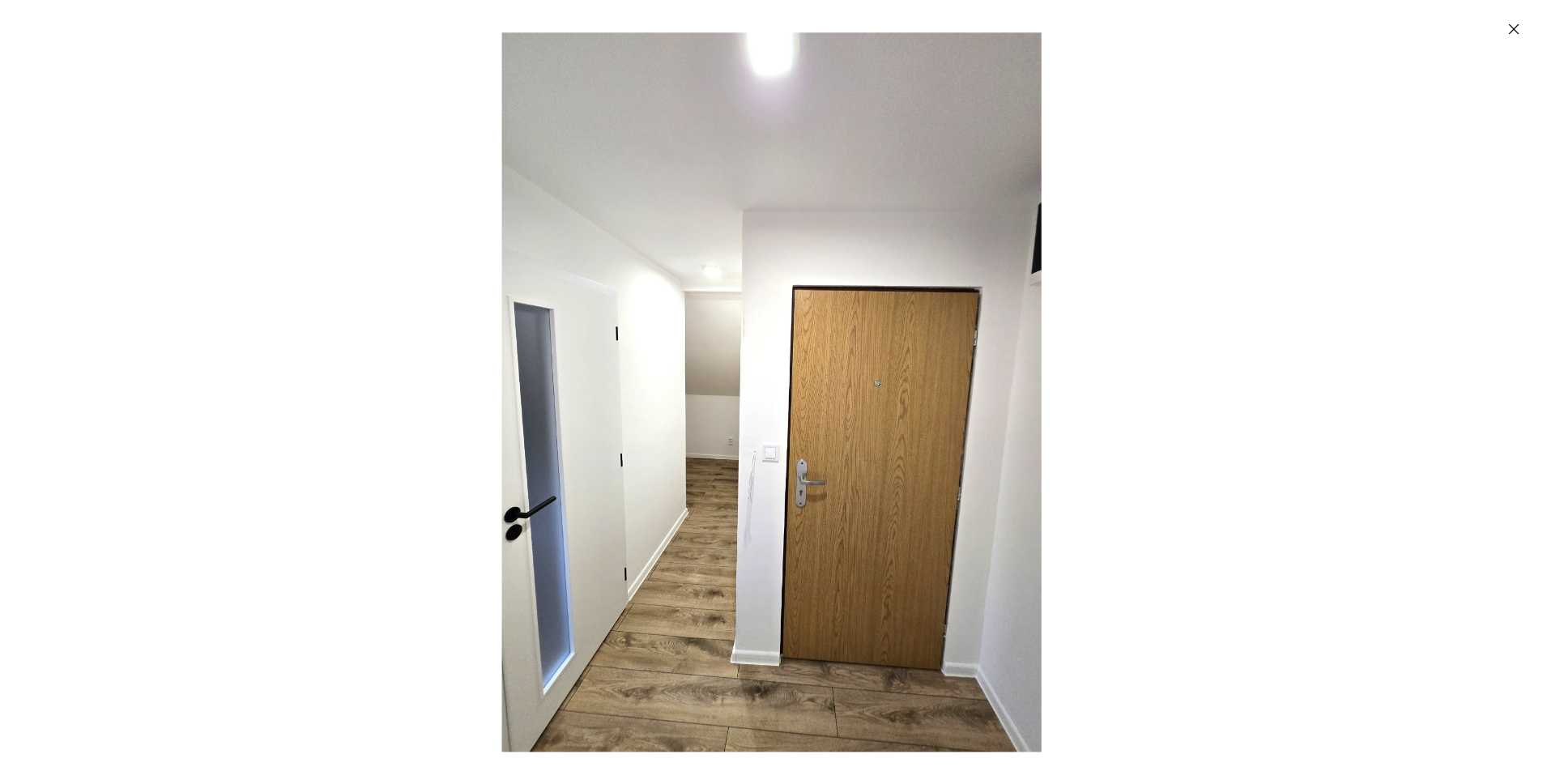
click at [529, 459] on img "Enlarged image" at bounding box center [772, 392] width 540 height 719
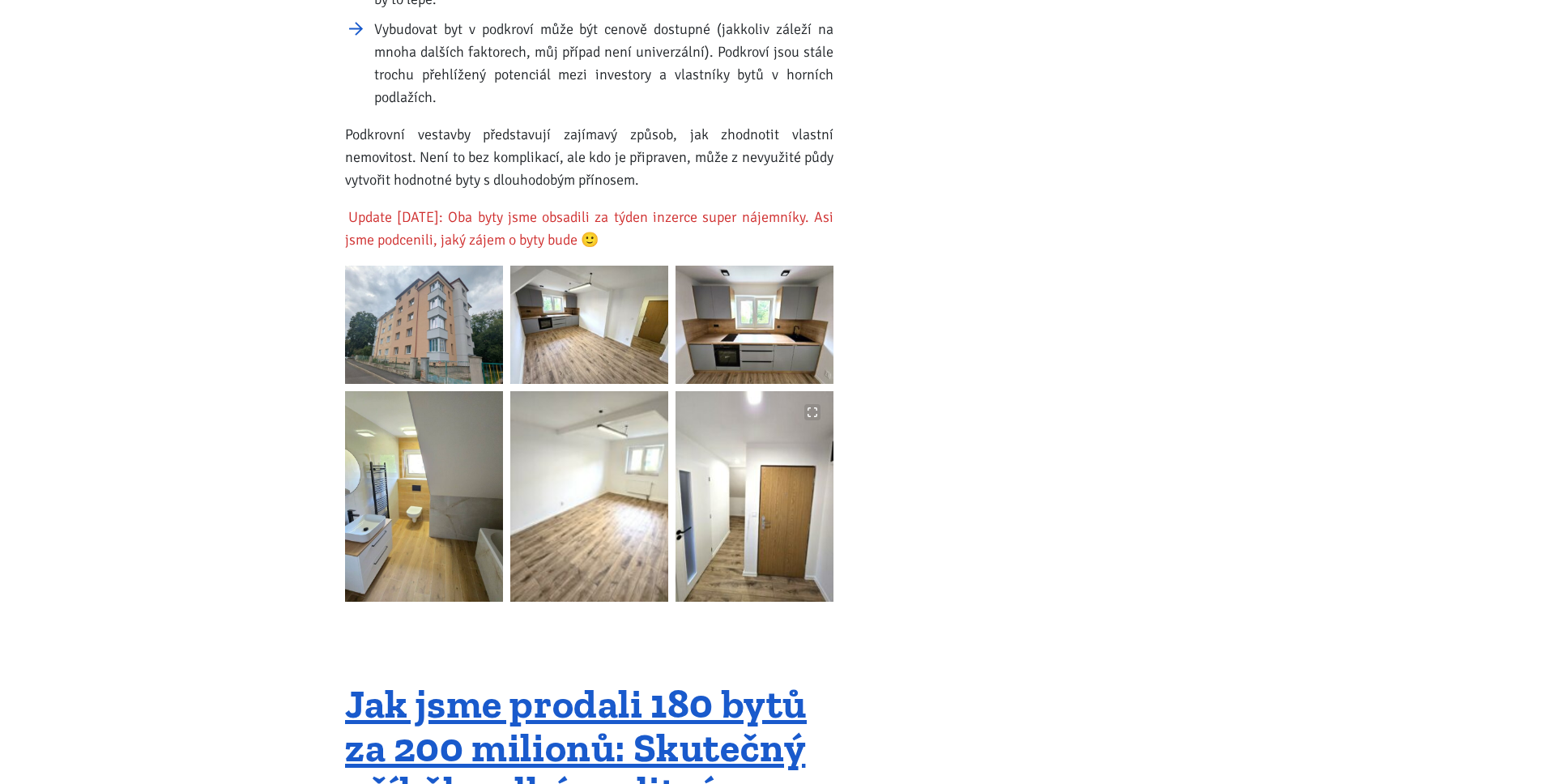
click at [524, 458] on img at bounding box center [589, 497] width 158 height 211
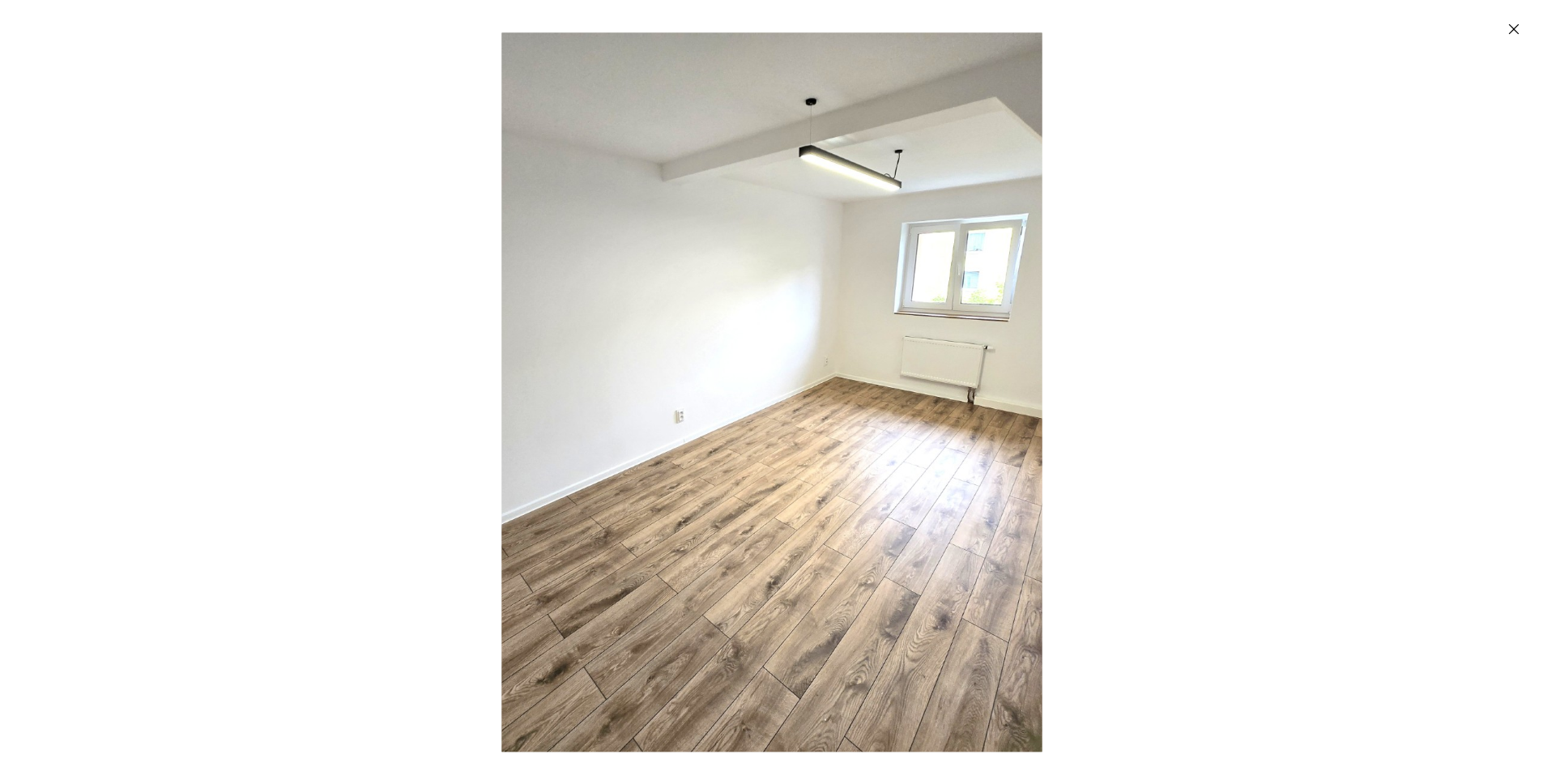
click at [801, 429] on img "Enlarged image" at bounding box center [772, 392] width 961 height 719
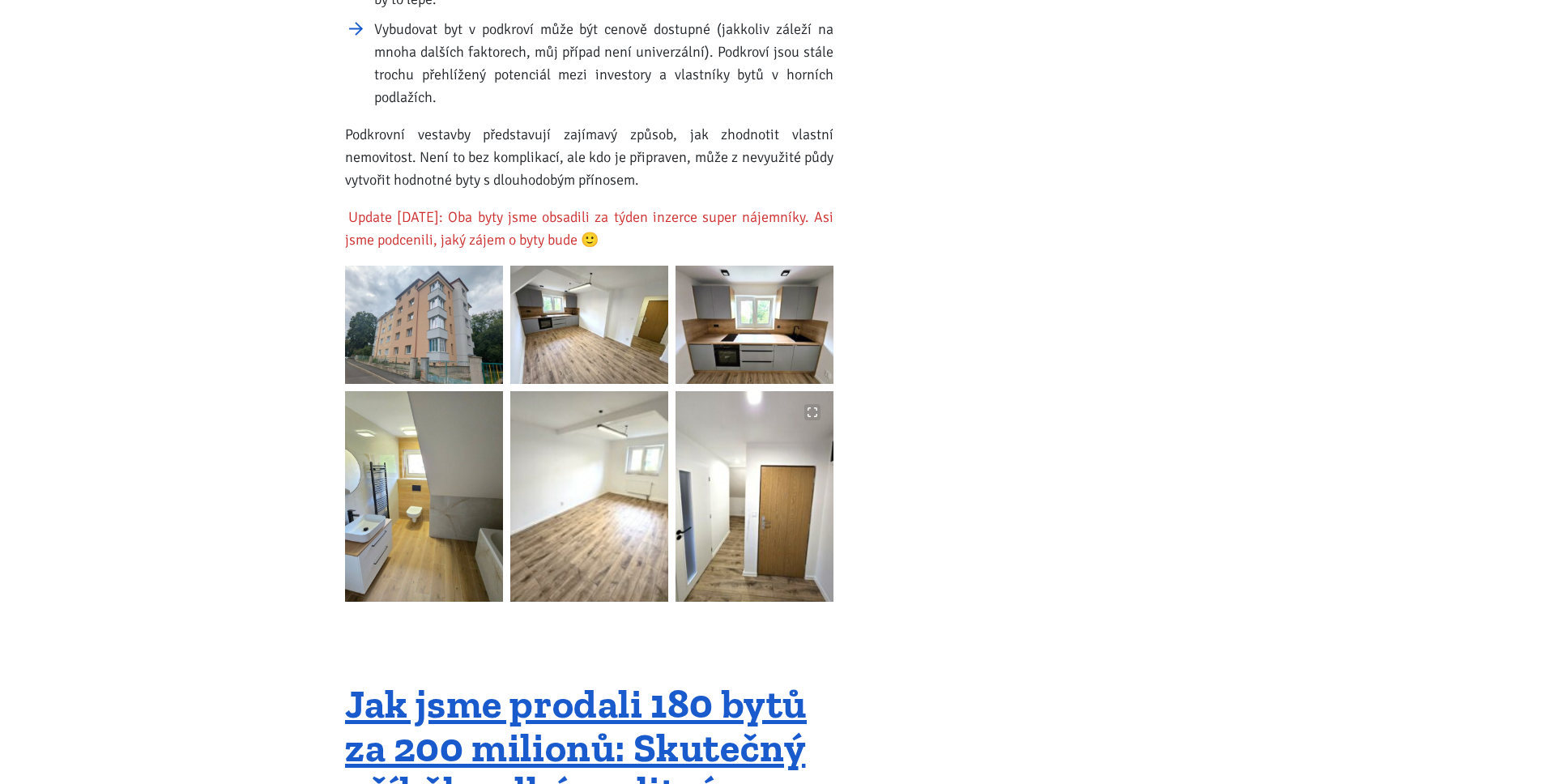
click at [735, 424] on img at bounding box center [754, 497] width 158 height 211
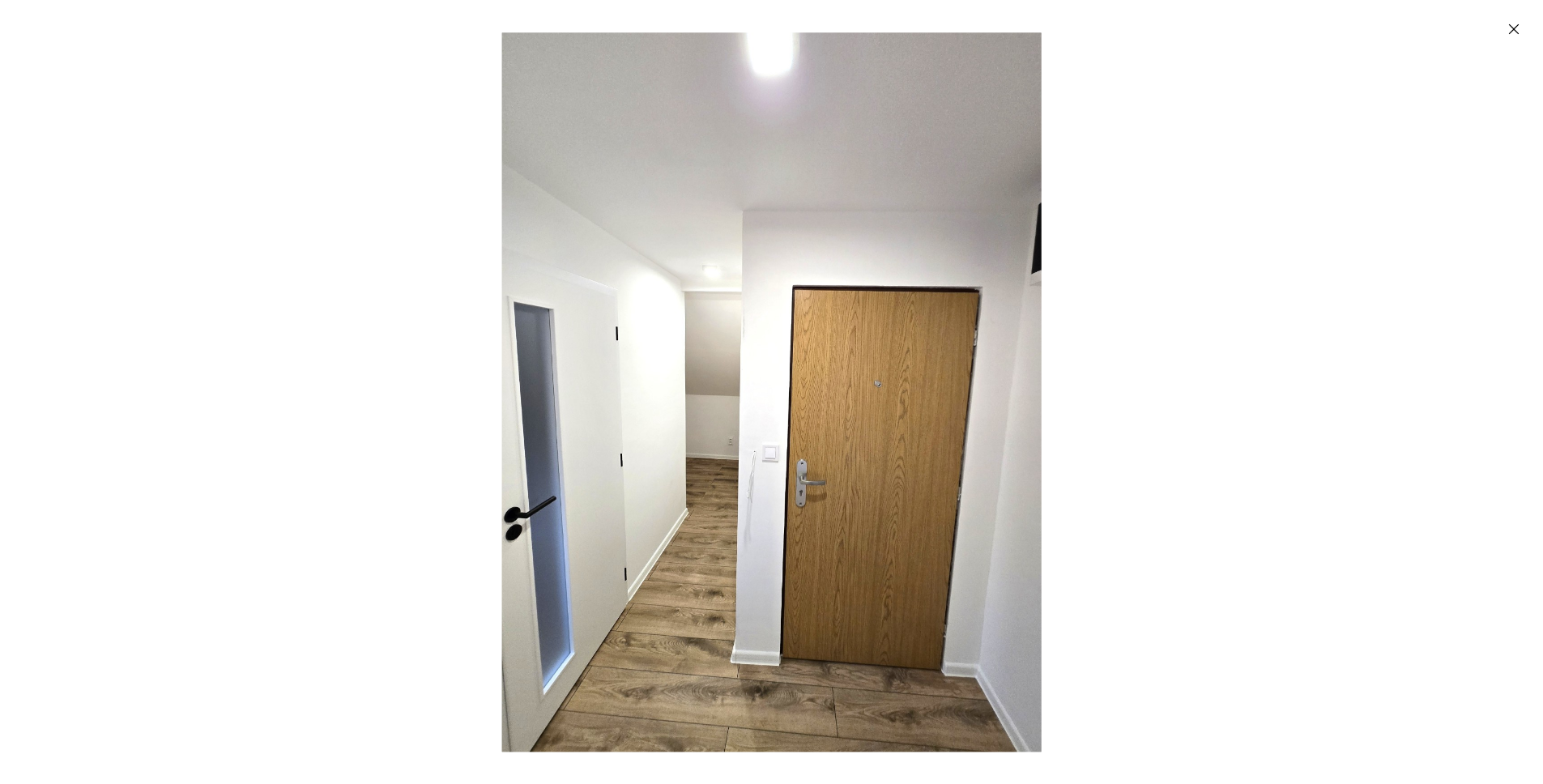
click at [714, 430] on img "Enlarged image" at bounding box center [772, 392] width 540 height 719
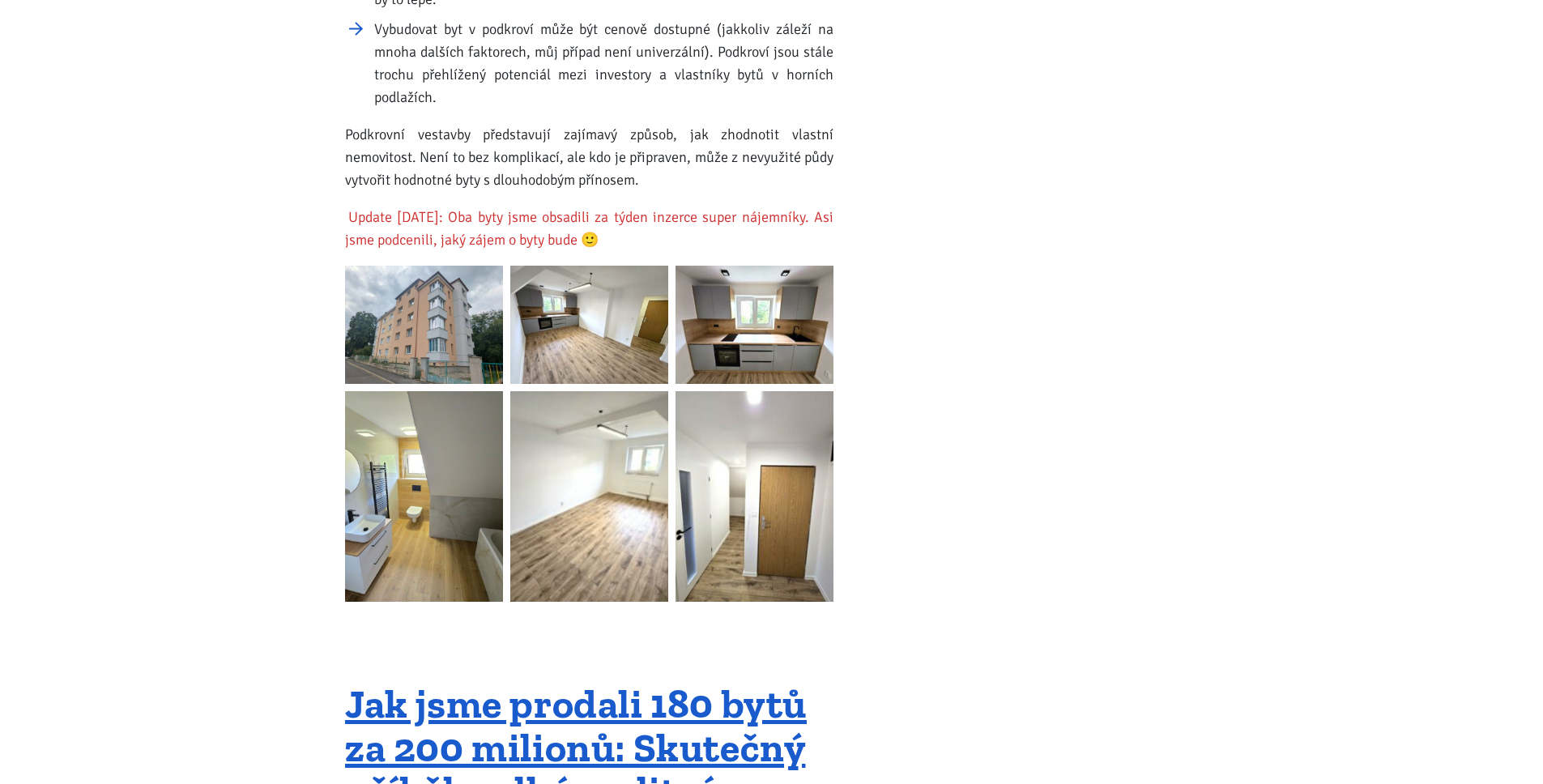
click at [622, 437] on img at bounding box center [589, 497] width 158 height 211
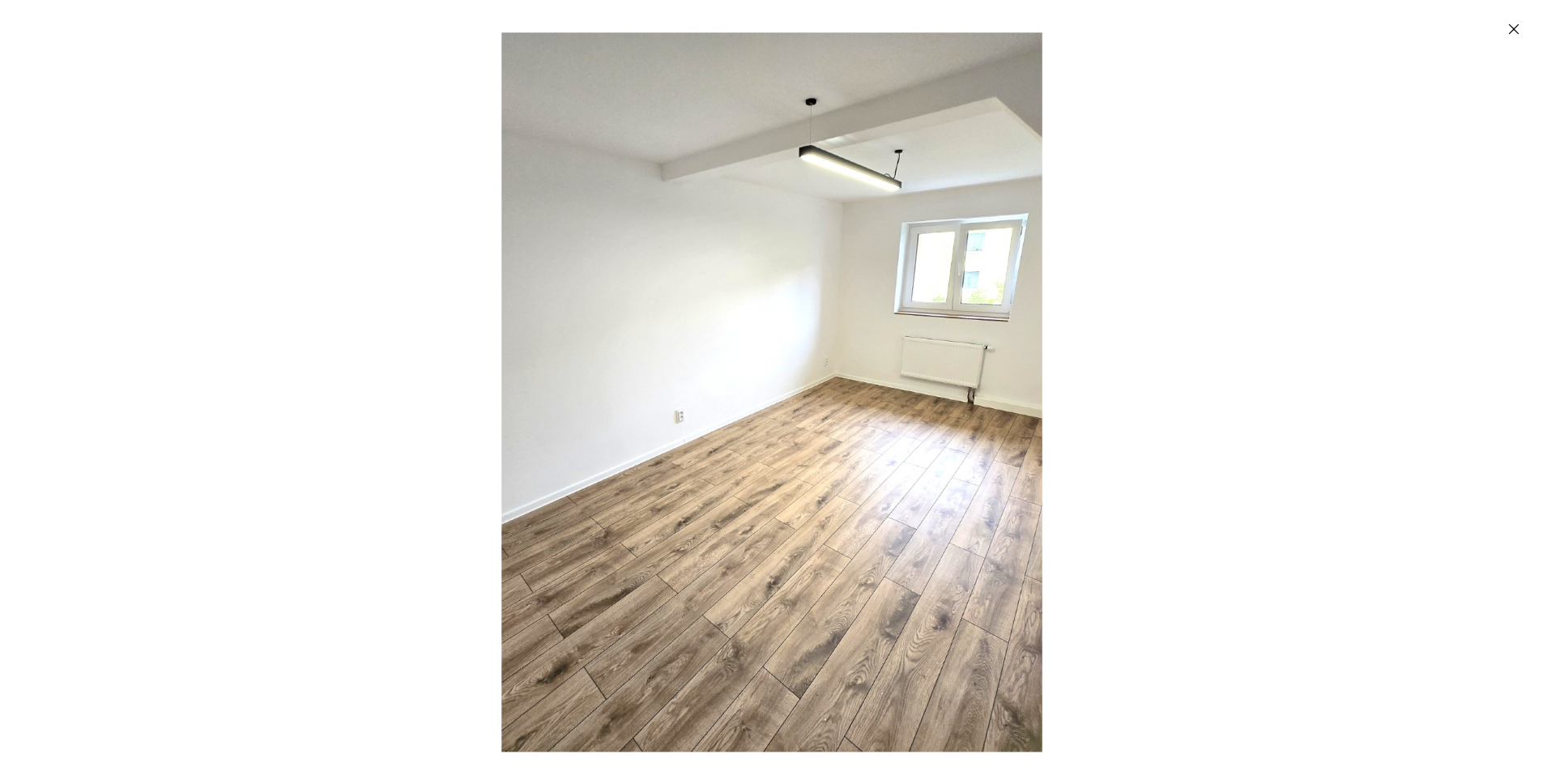
click at [1070, 401] on div "Enlarged image" at bounding box center [772, 392] width 1543 height 784
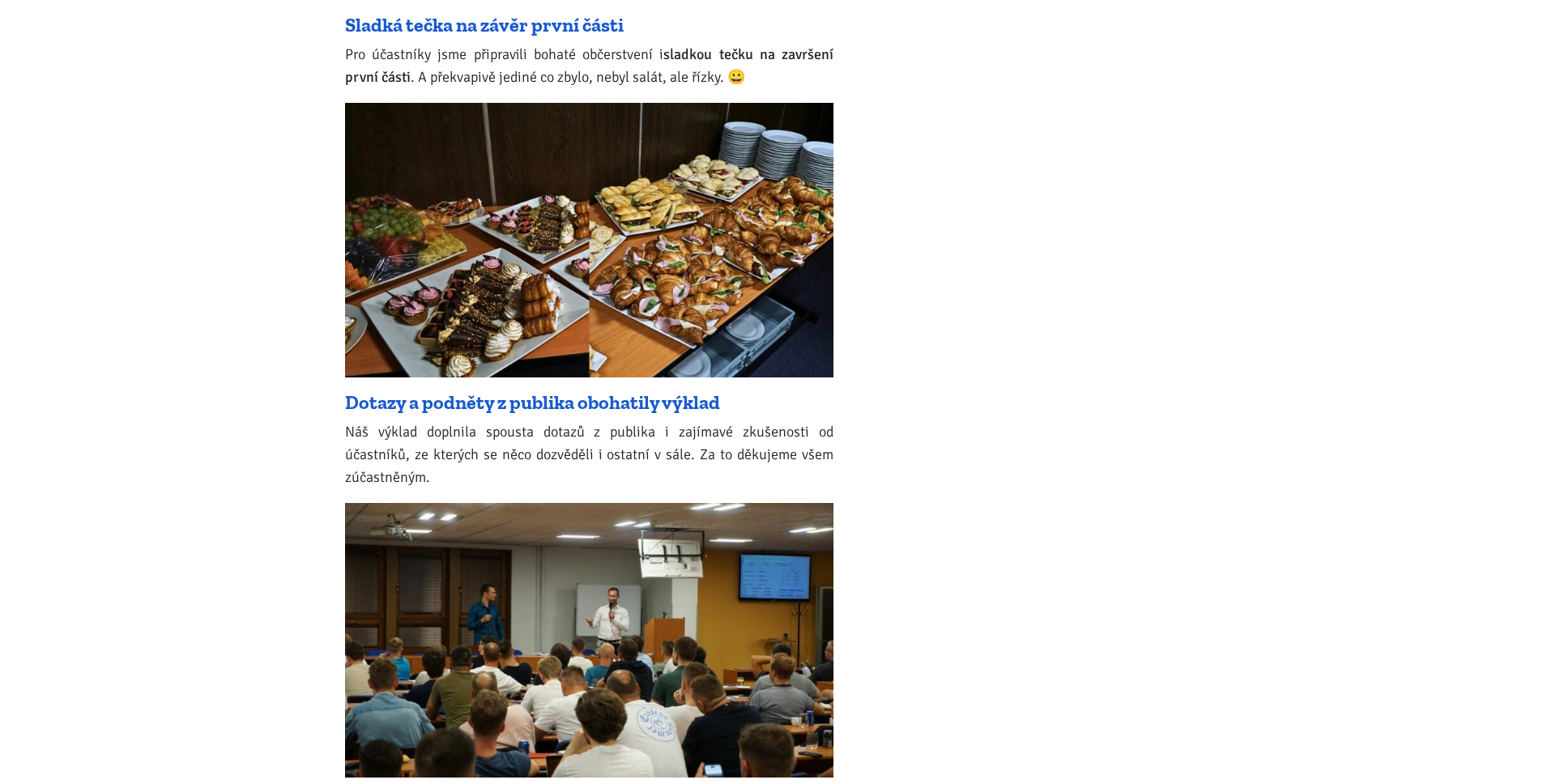
scroll to position [14936, 0]
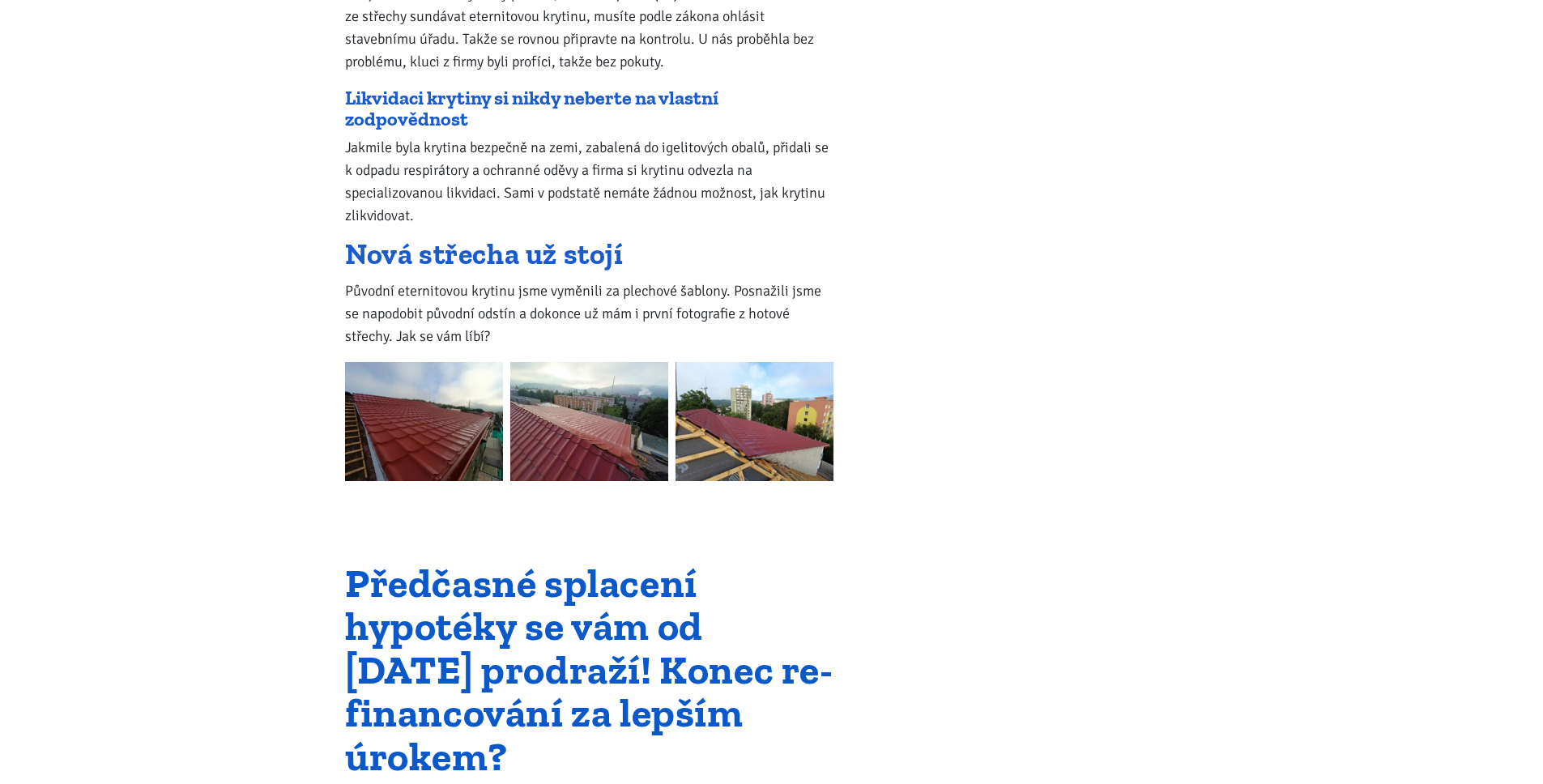
scroll to position [18388, 0]
